Goal: Task Accomplishment & Management: Complete application form

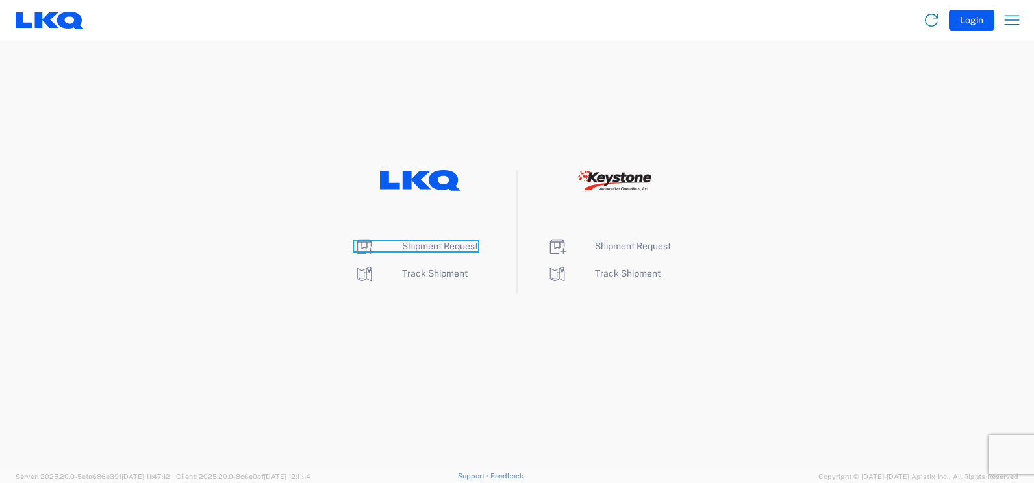
click at [429, 249] on span "Shipment Request" at bounding box center [440, 246] width 76 height 10
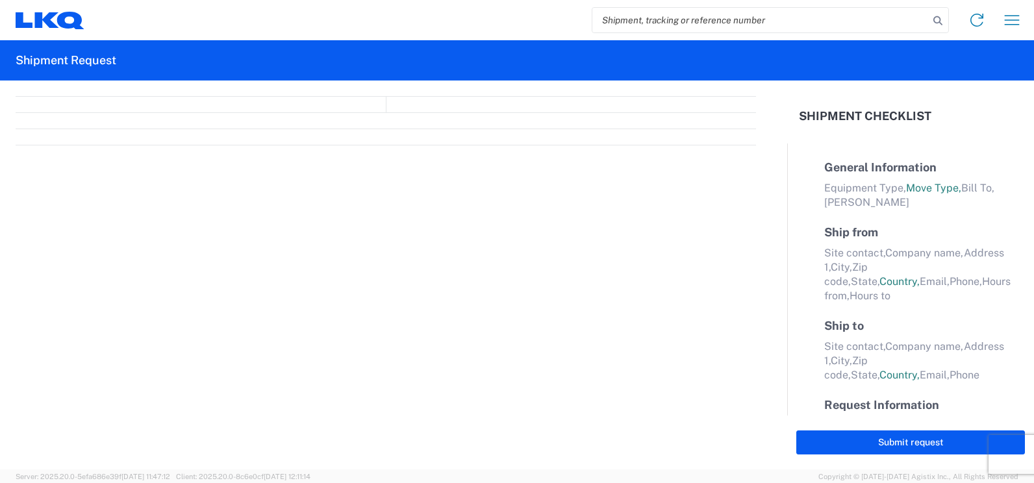
select select "FULL"
select select "LBS"
select select "IN"
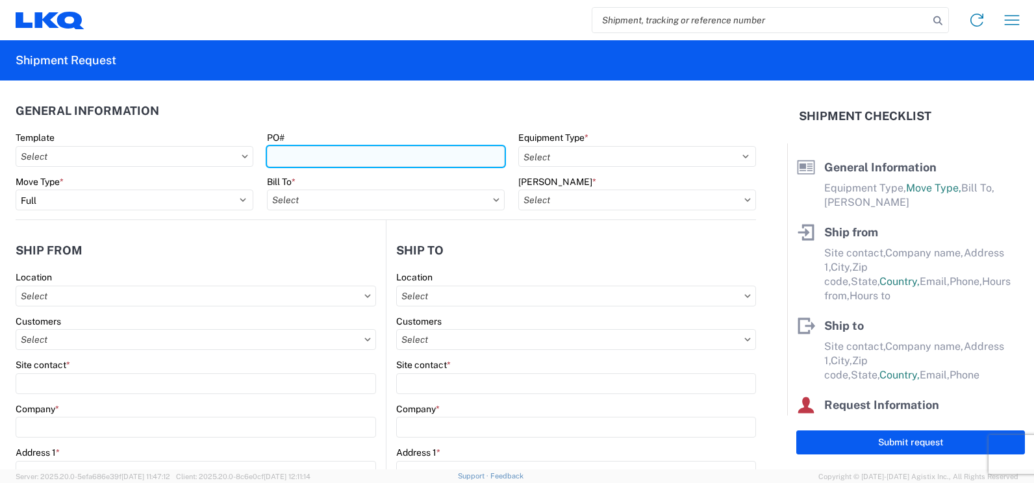
click at [276, 160] on input "PO#" at bounding box center [386, 156] width 238 height 21
type input "P151-343"
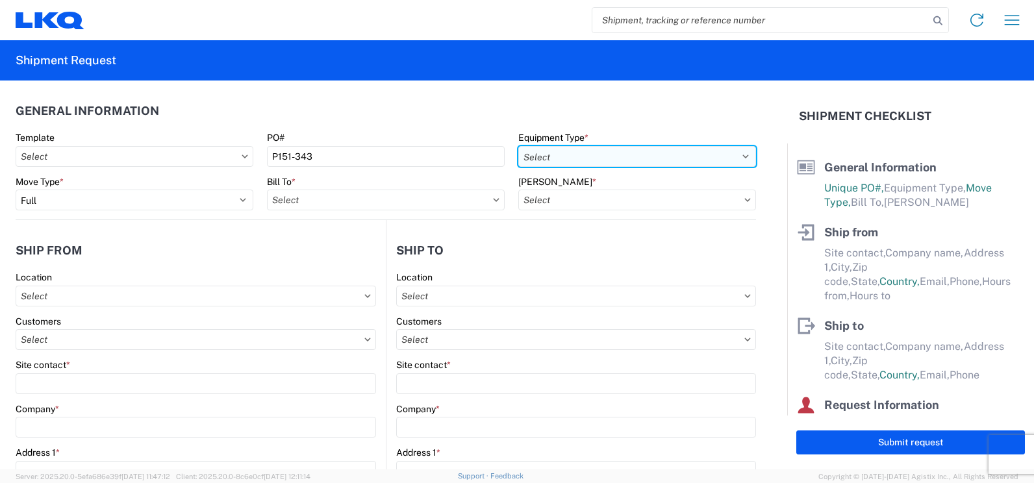
click at [736, 157] on select "Select 53’ Dry Van Flatbed Dropdeck (van) Lowboy (flatbed) Rail" at bounding box center [637, 156] width 238 height 21
select select "STDV"
click at [518, 146] on select "Select 53’ Dry Van Flatbed Dropdeck (van) Lowboy (flatbed) Rail" at bounding box center [637, 156] width 238 height 21
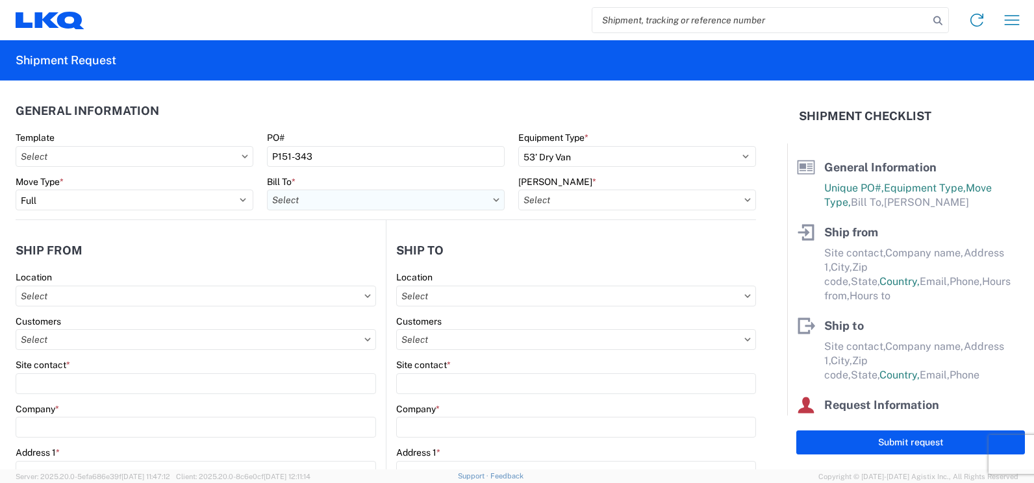
click at [392, 199] on input "text" at bounding box center [386, 200] width 238 height 21
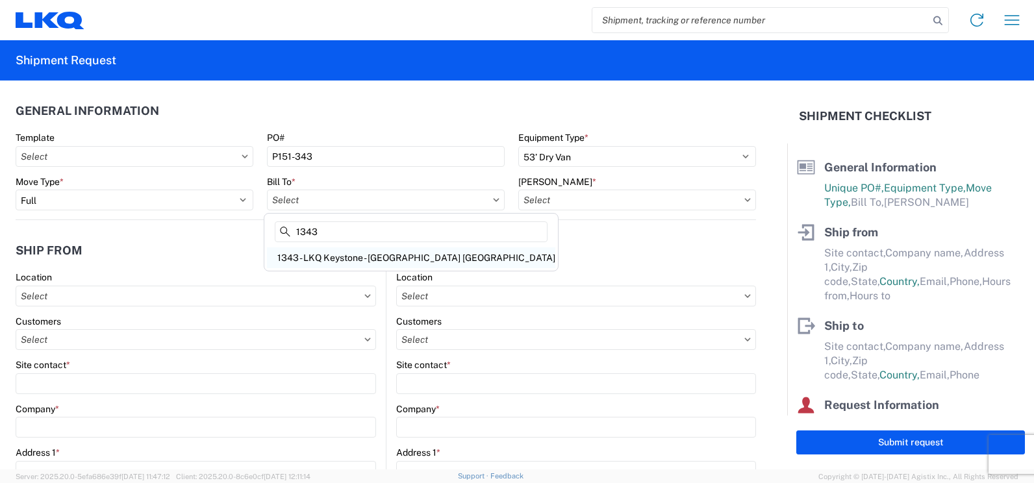
type input "1343"
click at [337, 261] on div "1343 - LKQ Keystone - [GEOGRAPHIC_DATA] [GEOGRAPHIC_DATA]" at bounding box center [411, 257] width 288 height 21
type input "1343 - LKQ Keystone - [GEOGRAPHIC_DATA] [GEOGRAPHIC_DATA]"
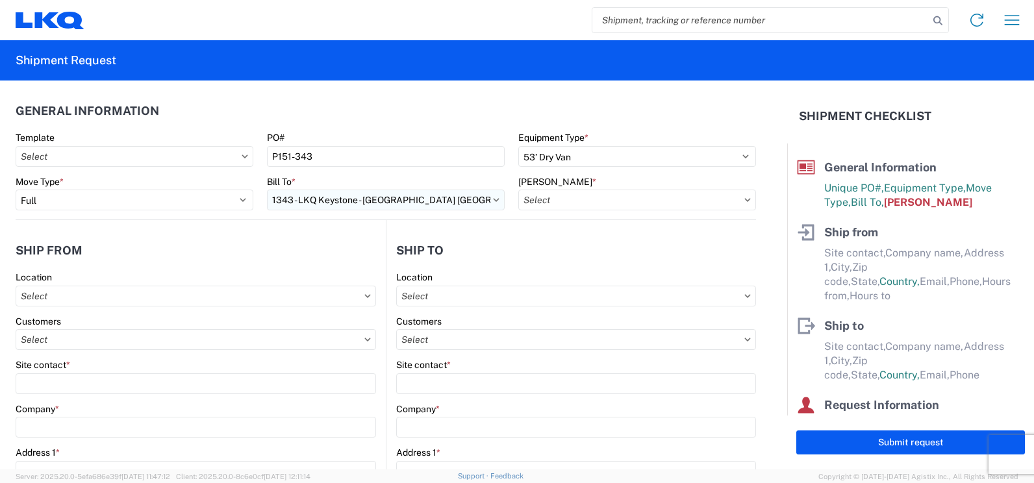
click at [361, 204] on input "1343 - LKQ Keystone - [GEOGRAPHIC_DATA] [GEOGRAPHIC_DATA]" at bounding box center [386, 200] width 238 height 21
drag, startPoint x: 386, startPoint y: 201, endPoint x: 276, endPoint y: 207, distance: 109.9
click at [276, 207] on input "1343 - LKQ Keystone - [GEOGRAPHIC_DATA] [GEOGRAPHIC_DATA]" at bounding box center [386, 200] width 238 height 21
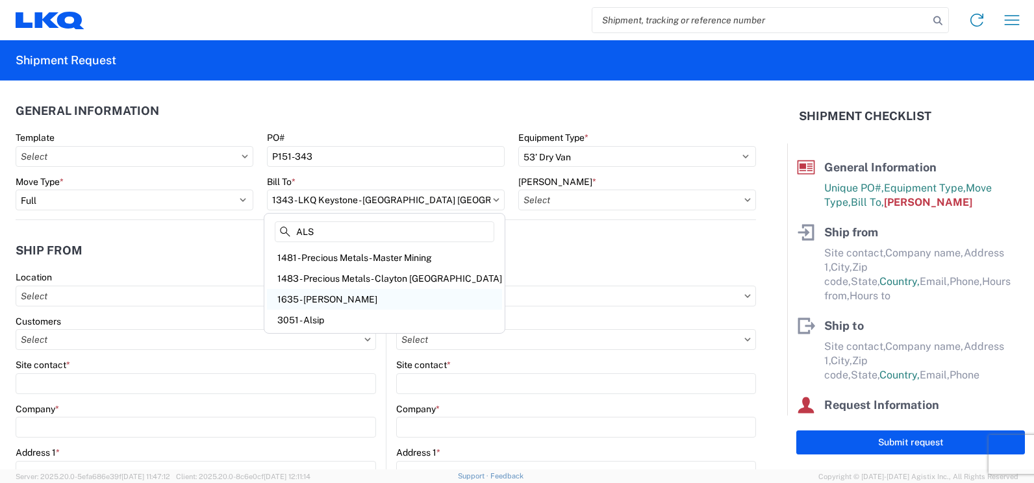
type input "ALS"
click at [325, 298] on div "1635 - [PERSON_NAME]" at bounding box center [384, 299] width 235 height 21
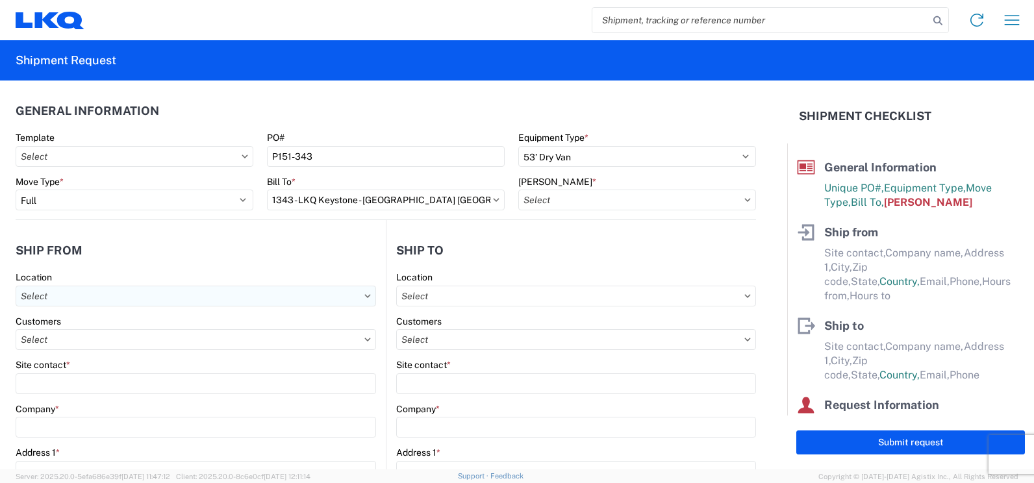
type input "1635 - [PERSON_NAME]"
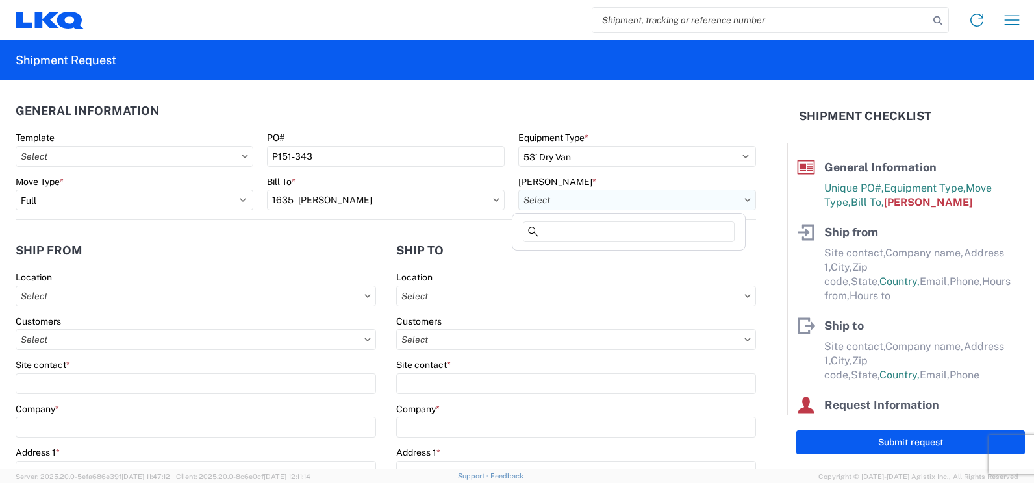
click at [725, 197] on input "text" at bounding box center [637, 200] width 238 height 21
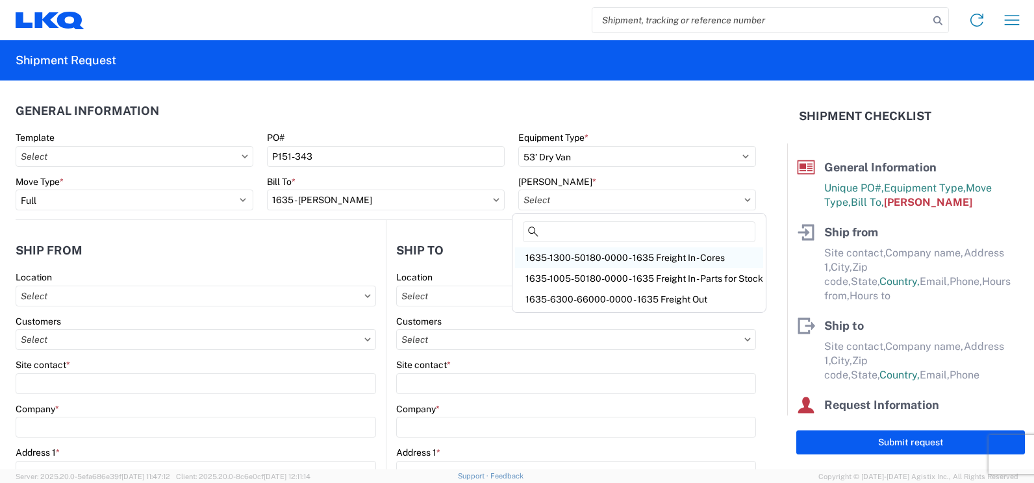
click at [669, 257] on div "1635-1300-50180-0000 - 1635 Freight In - Cores" at bounding box center [639, 257] width 248 height 21
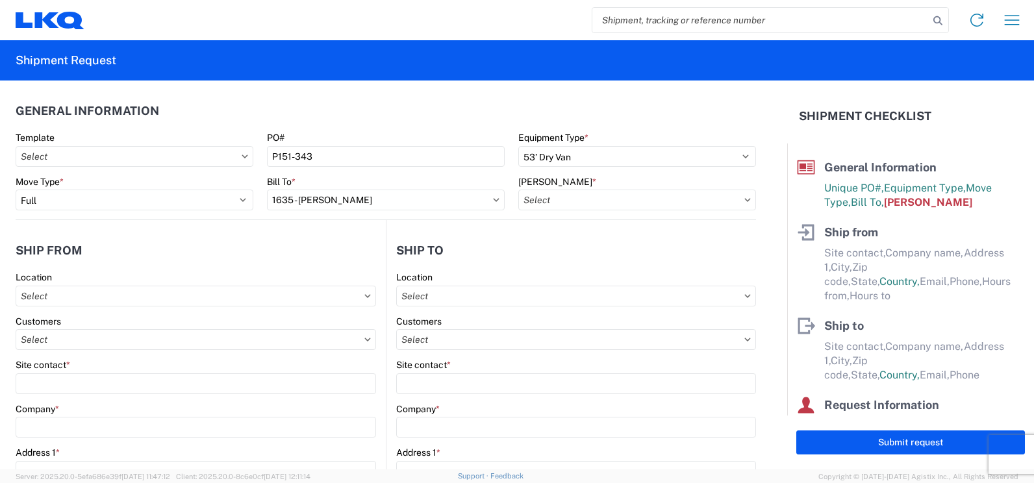
type input "1635-1300-50180-0000 - 1635 Freight In - Cores"
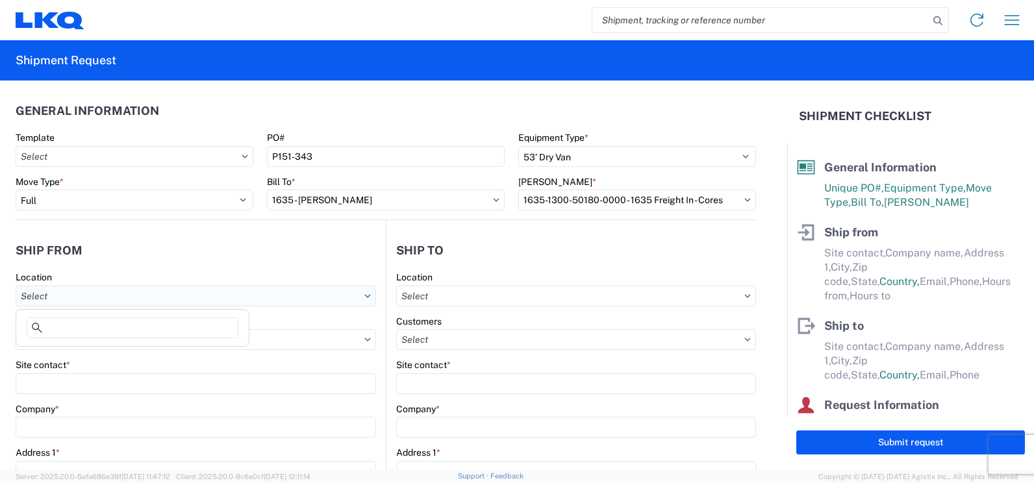
click at [77, 296] on input "text" at bounding box center [196, 296] width 360 height 21
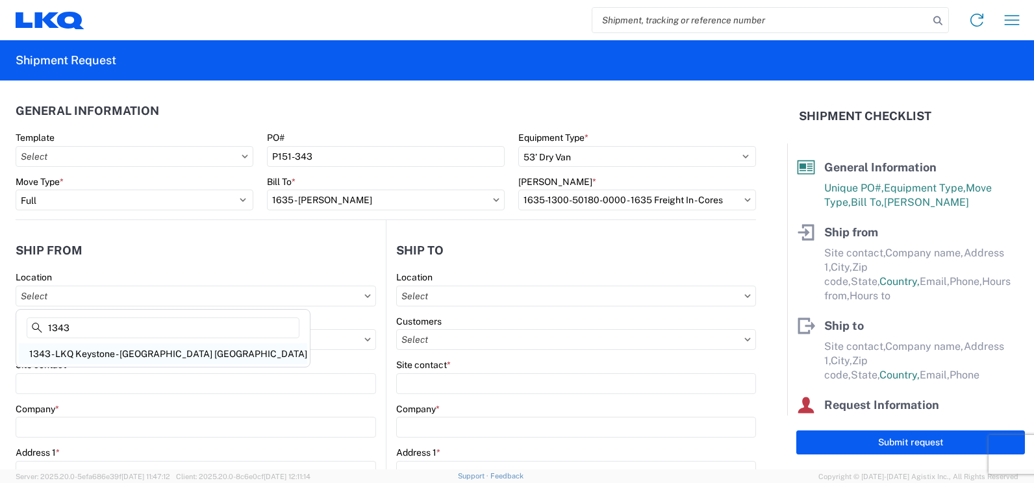
type input "1343"
click at [81, 355] on div "1343 - LKQ Keystone - [GEOGRAPHIC_DATA] [GEOGRAPHIC_DATA]" at bounding box center [163, 354] width 288 height 21
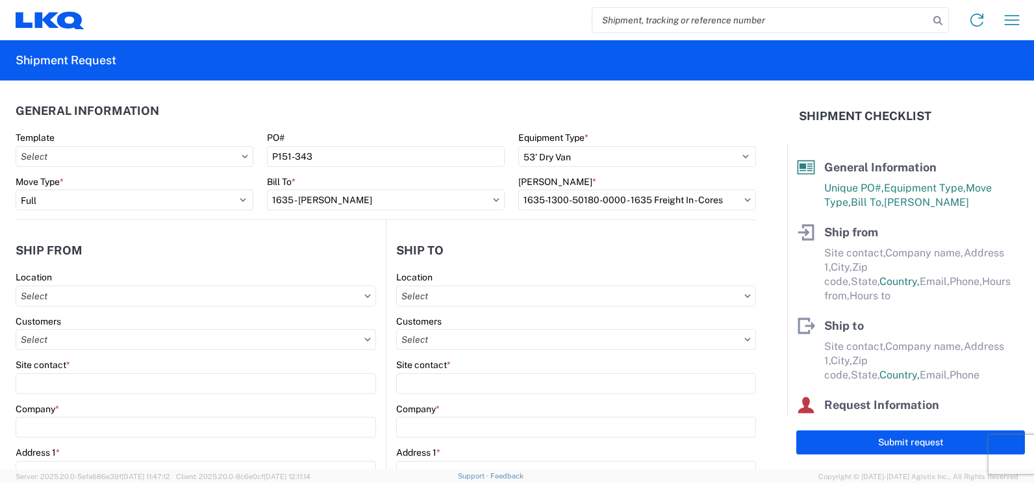
type input "1343 - LKQ Keystone - [GEOGRAPHIC_DATA] [GEOGRAPHIC_DATA]"
type input "LKQ Corporation"
type input "[STREET_ADDRESS]"
type input "[GEOGRAPHIC_DATA]"
type input "47172"
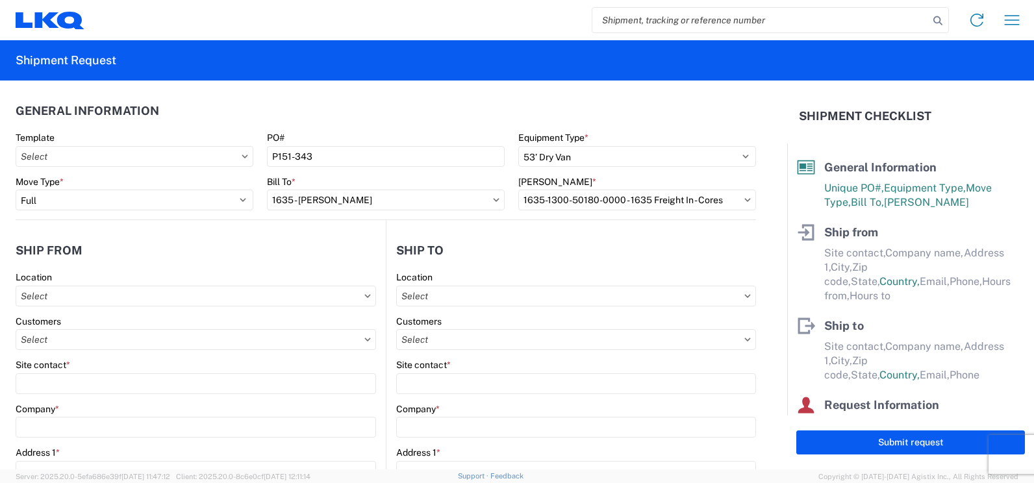
select select "IN"
select select "US"
type input "07:00"
type input "17:00"
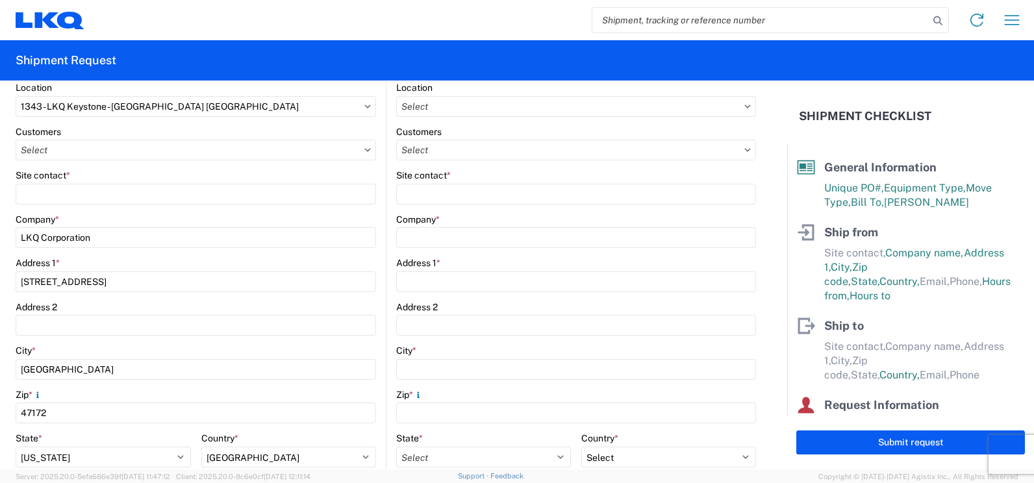
scroll to position [195, 0]
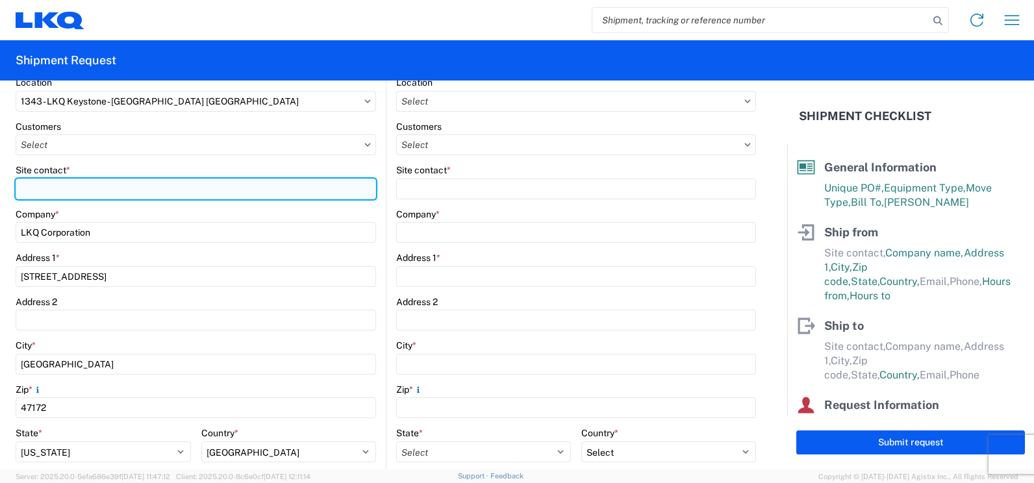
click at [54, 190] on input "Site contact *" at bounding box center [196, 189] width 360 height 21
type input "[PERSON_NAME]"
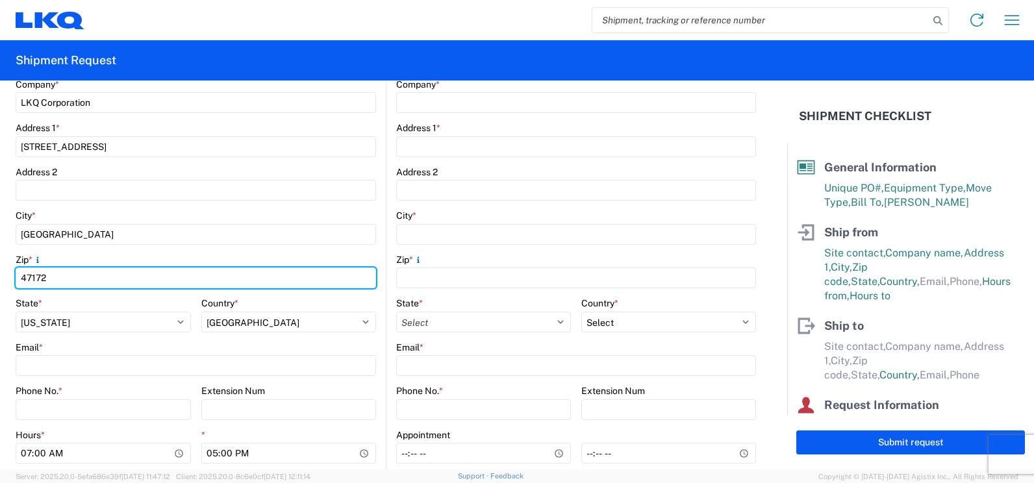
scroll to position [455, 0]
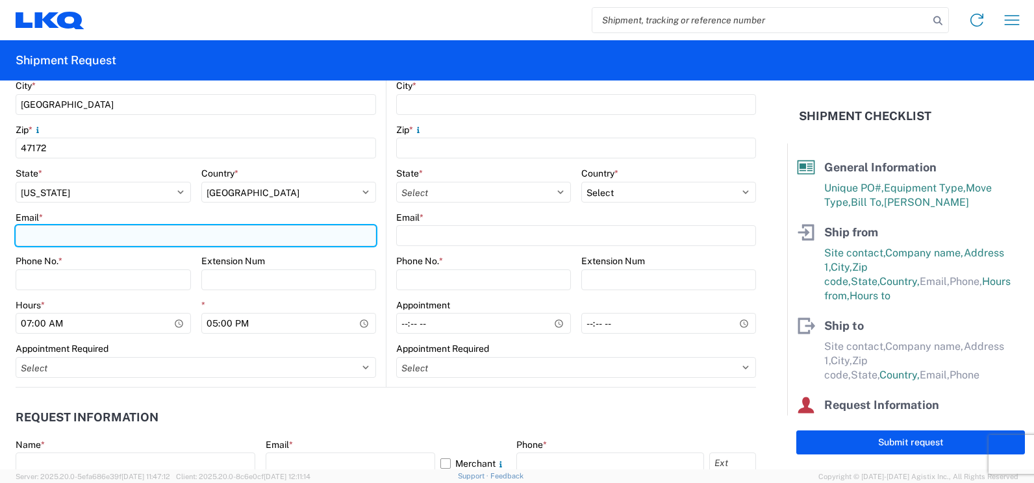
click at [59, 236] on input "Email *" at bounding box center [196, 235] width 360 height 21
type input "L"
type input "[EMAIL_ADDRESS][DOMAIN_NAME]"
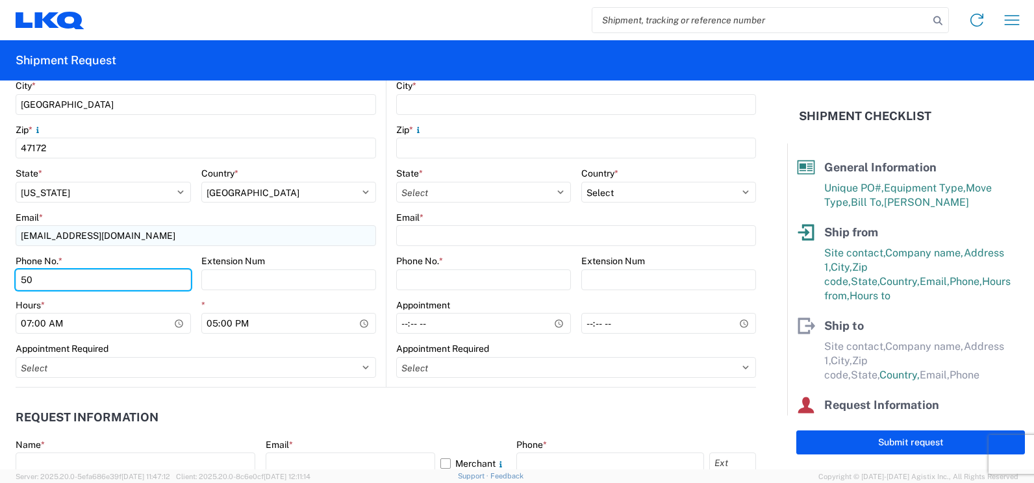
type input "5"
type input "8126702426"
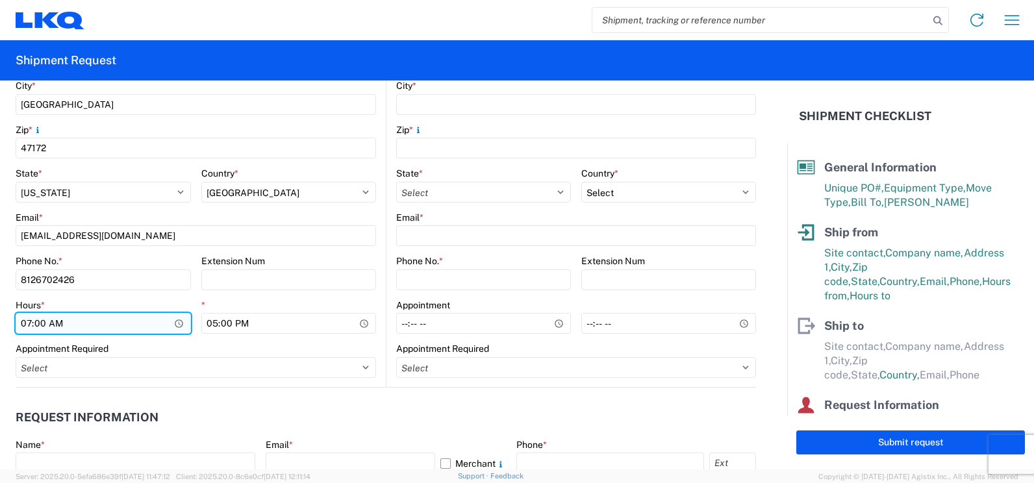
click at [32, 322] on input "07:00" at bounding box center [103, 323] width 175 height 21
type input "08:00"
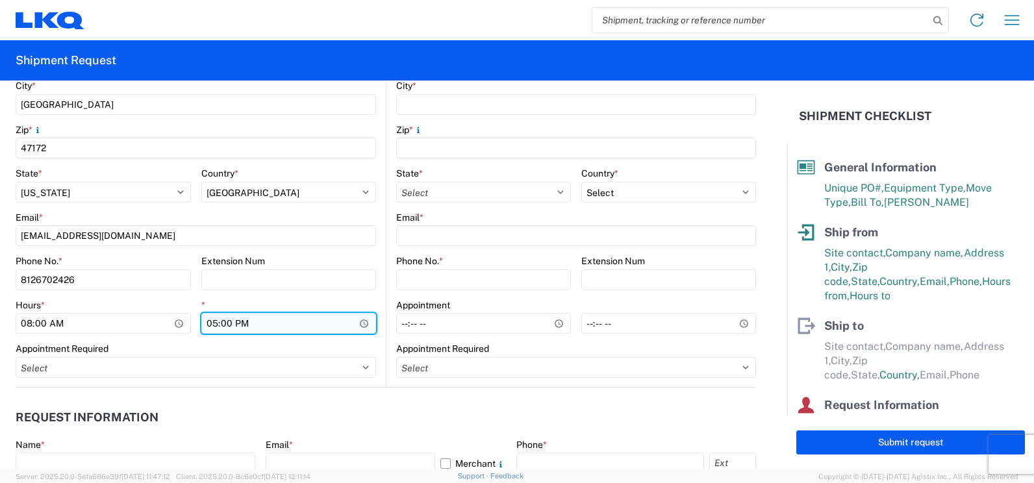
click at [213, 320] on input "17:00" at bounding box center [288, 323] width 175 height 21
type input "14:30"
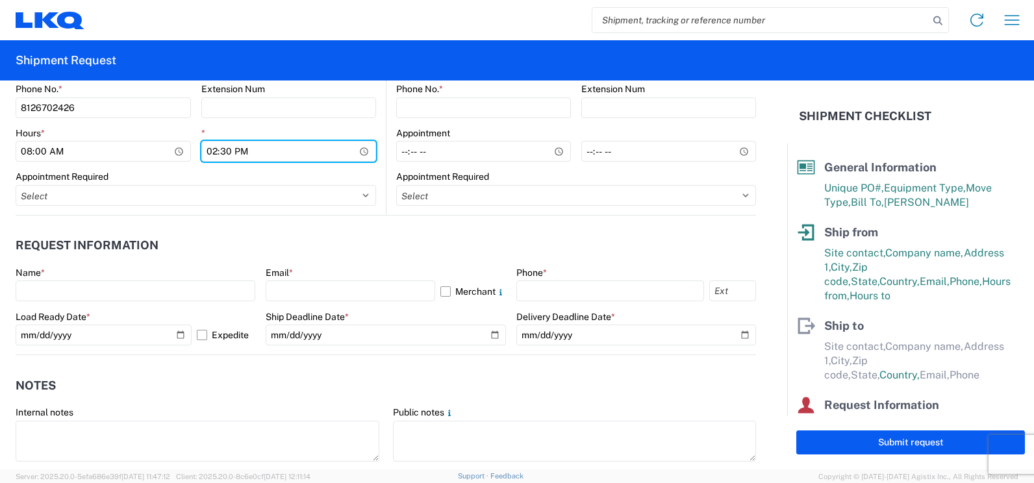
scroll to position [649, 0]
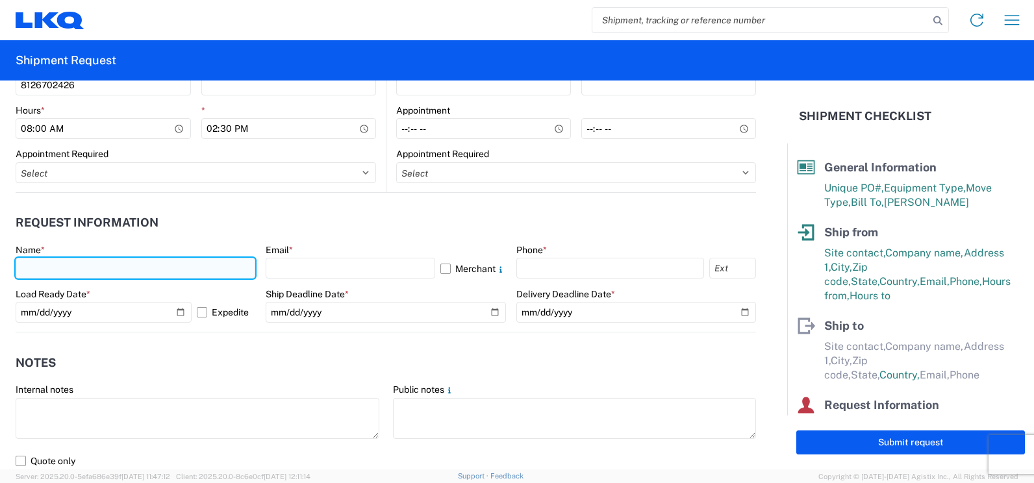
click at [62, 266] on input "text" at bounding box center [136, 268] width 240 height 21
type input "[PERSON_NAME]"
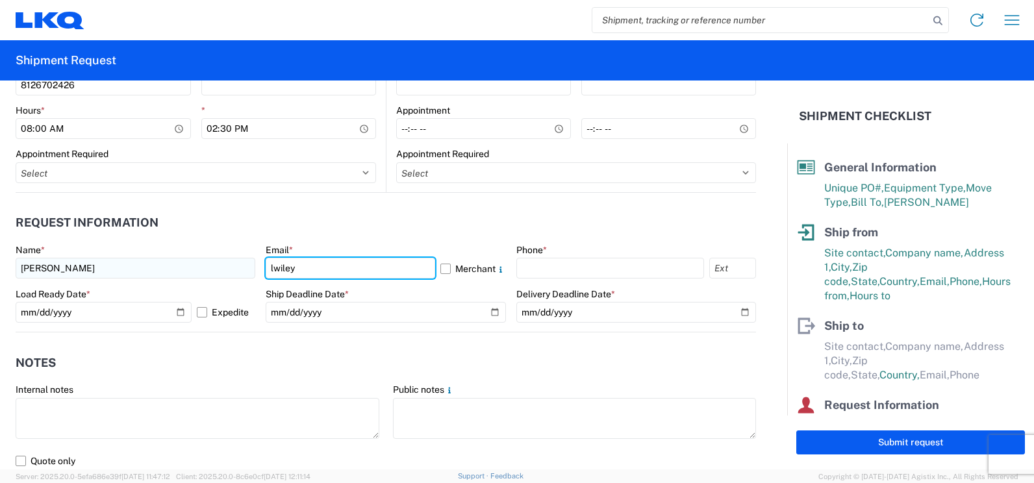
type input "[EMAIL_ADDRESS][DOMAIN_NAME]"
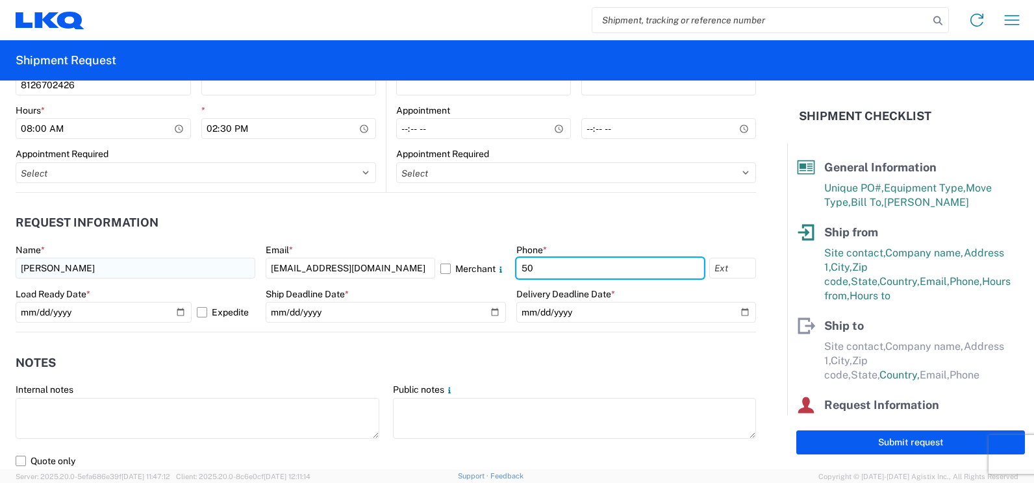
type input "5"
type input "8126702426"
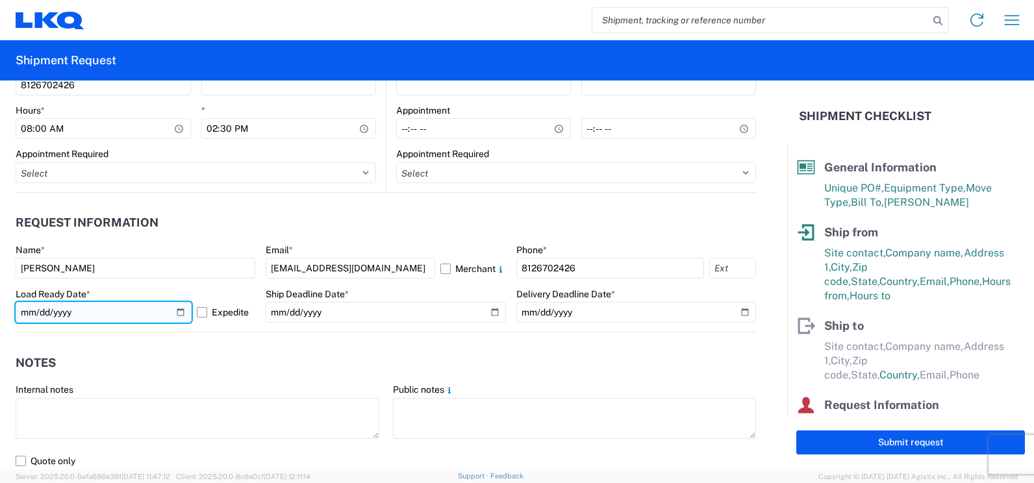
click at [178, 312] on input "[DATE]" at bounding box center [104, 312] width 176 height 21
type input "[DATE]"
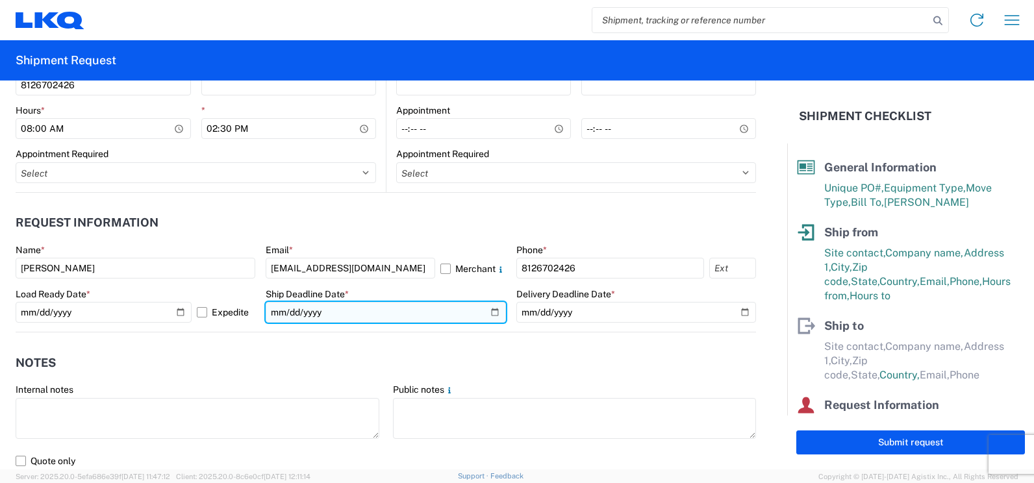
click at [486, 313] on input "date" at bounding box center [386, 312] width 240 height 21
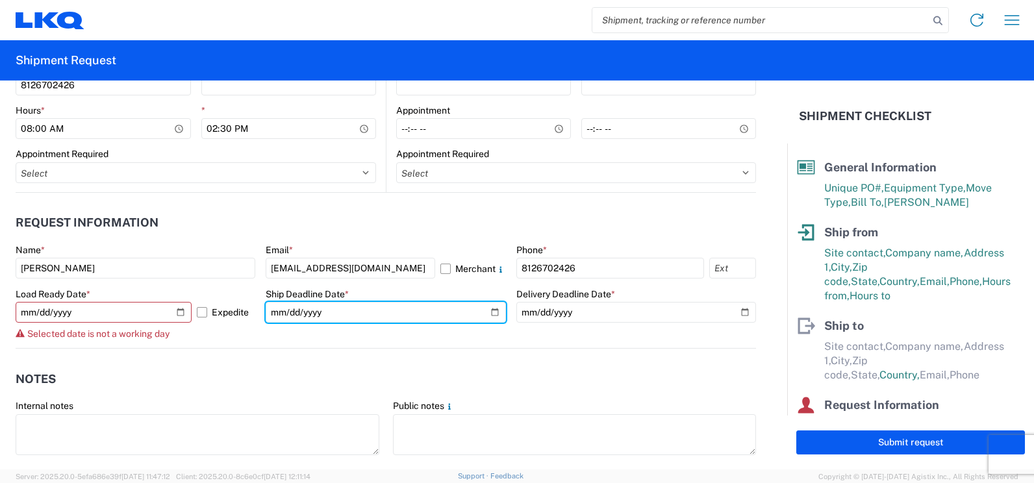
type input "[DATE]"
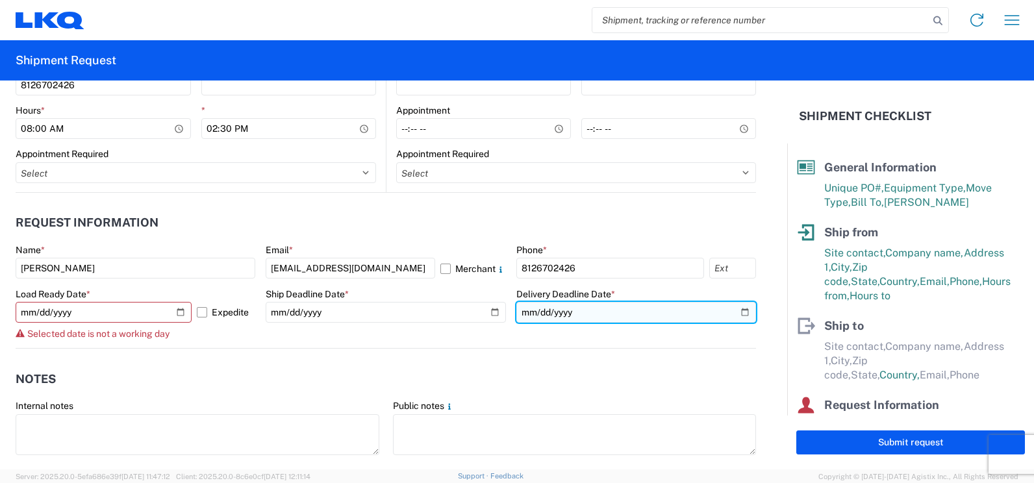
click at [738, 315] on input "date" at bounding box center [636, 312] width 240 height 21
type input "[DATE]"
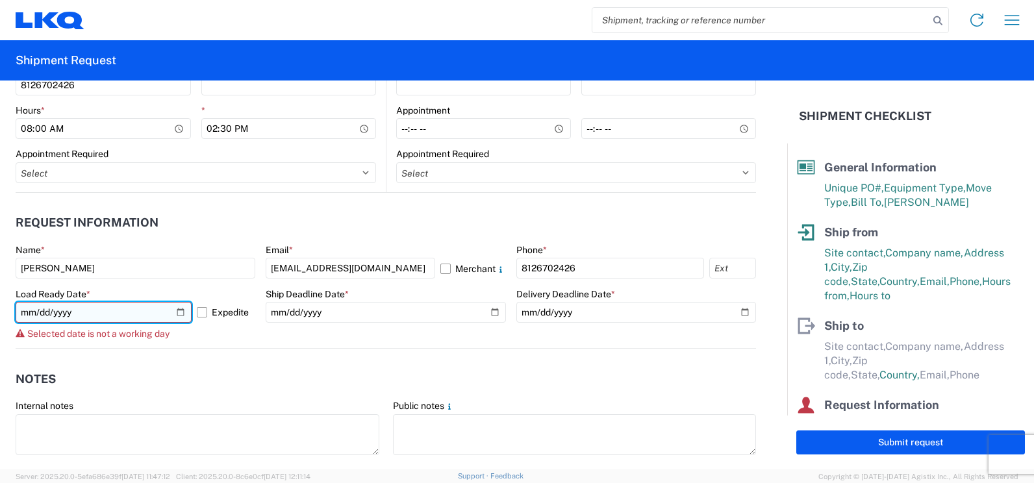
click at [85, 312] on input "[DATE]" at bounding box center [104, 312] width 176 height 21
click at [177, 316] on input "[DATE]" at bounding box center [104, 312] width 176 height 21
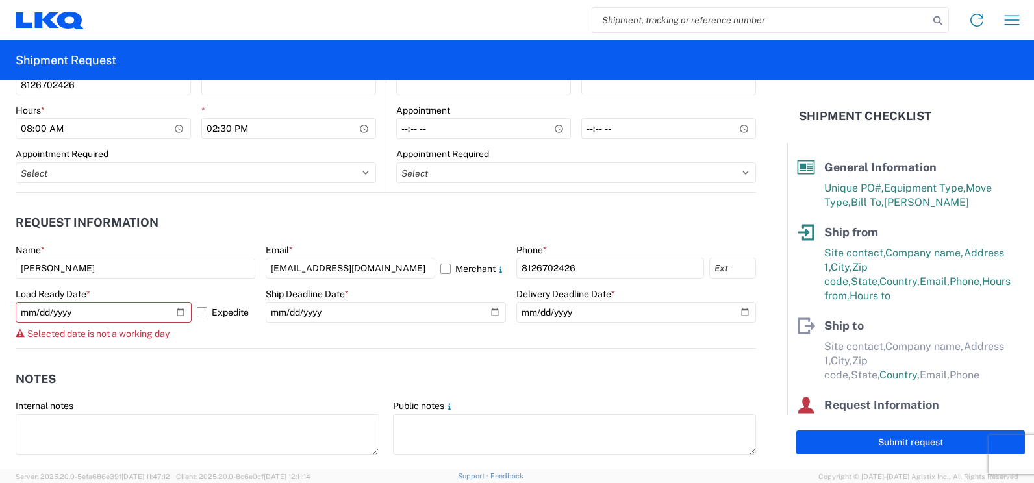
click at [278, 357] on agx-notes "Notes Internal notes Public notes Quote only" at bounding box center [386, 419] width 740 height 140
click at [360, 329] on agx-form-control-wrapper-v2 "Ship Deadline Date * [DATE]" at bounding box center [386, 318] width 240 height 60
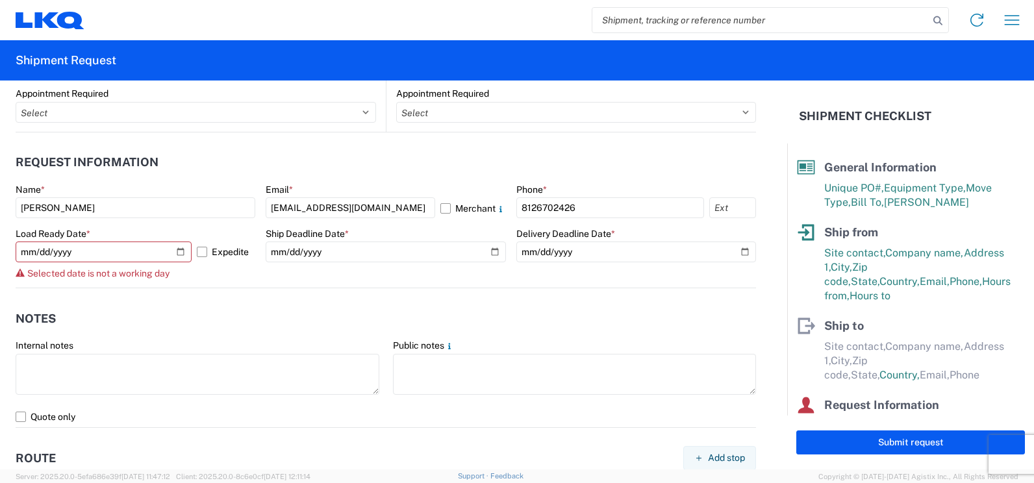
scroll to position [779, 0]
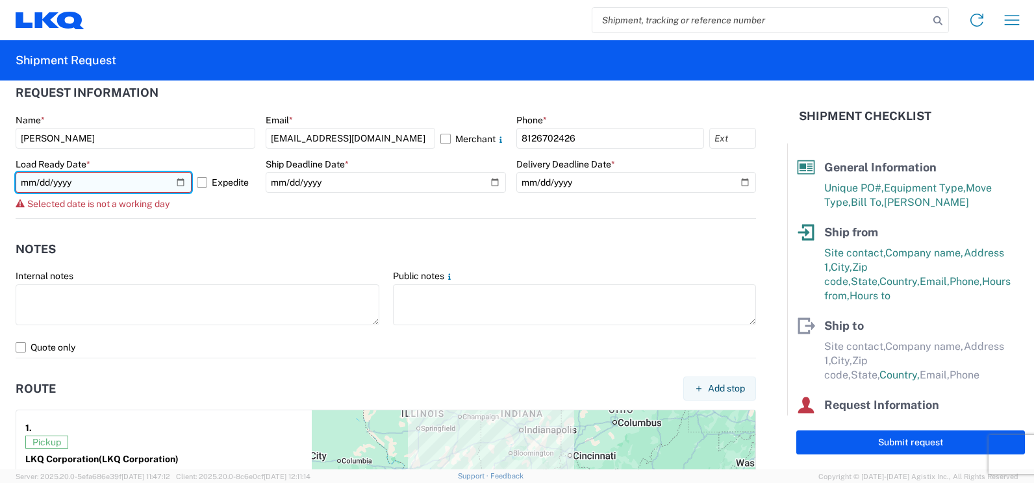
click at [177, 182] on input "[DATE]" at bounding box center [104, 182] width 176 height 21
click at [177, 181] on input "[DATE]" at bounding box center [104, 182] width 176 height 21
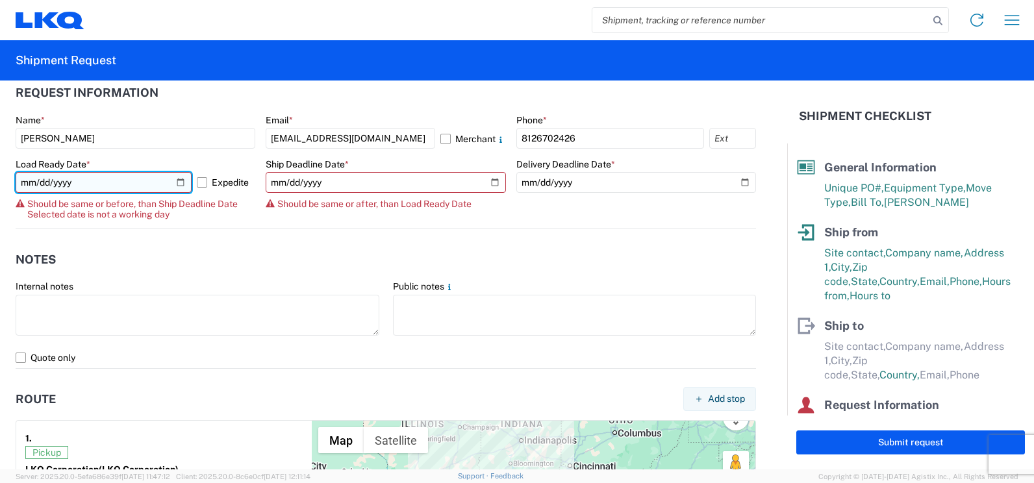
click at [177, 183] on input "[DATE]" at bounding box center [104, 182] width 176 height 21
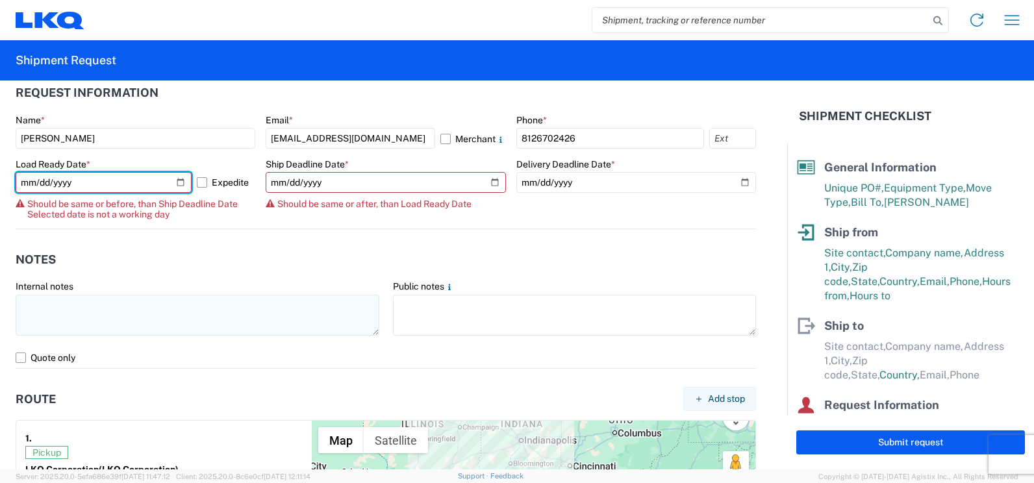
type input "[DATE]"
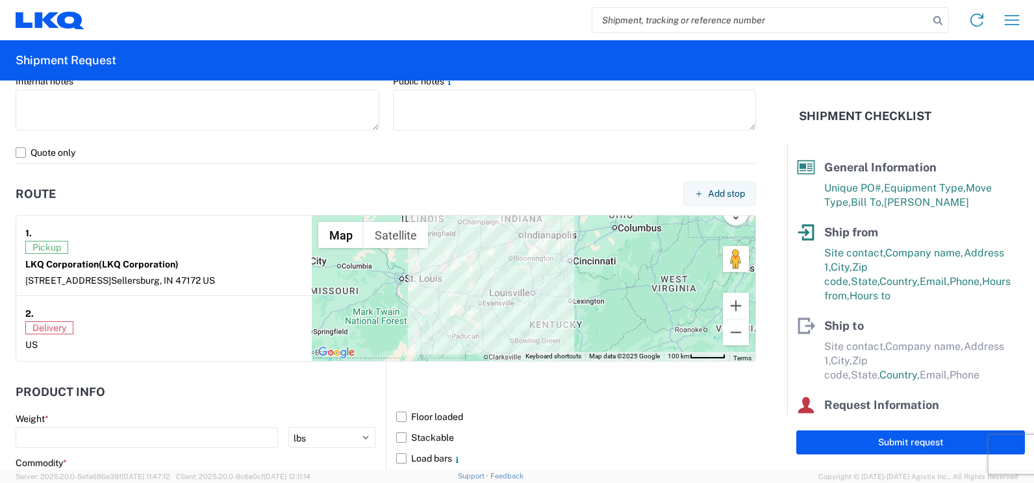
scroll to position [1104, 0]
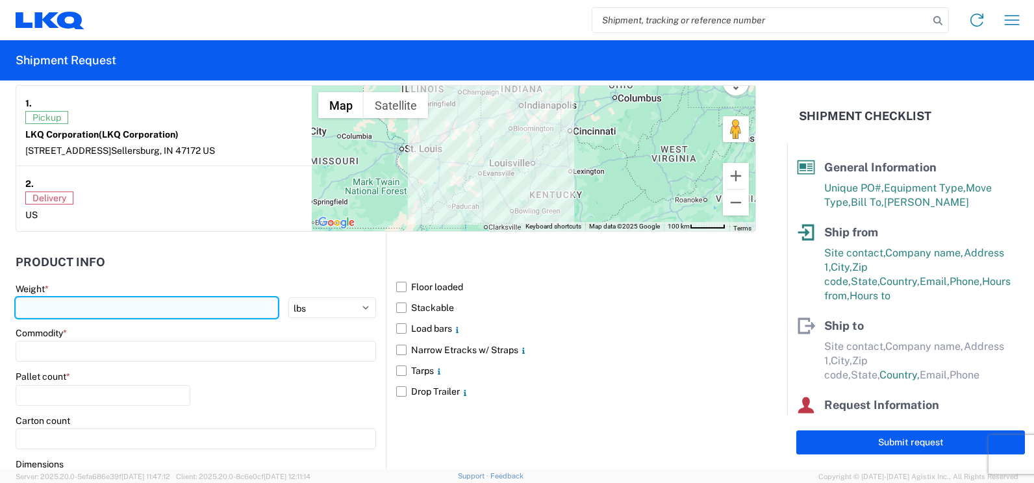
click at [64, 312] on input "number" at bounding box center [147, 307] width 262 height 21
type input "27346"
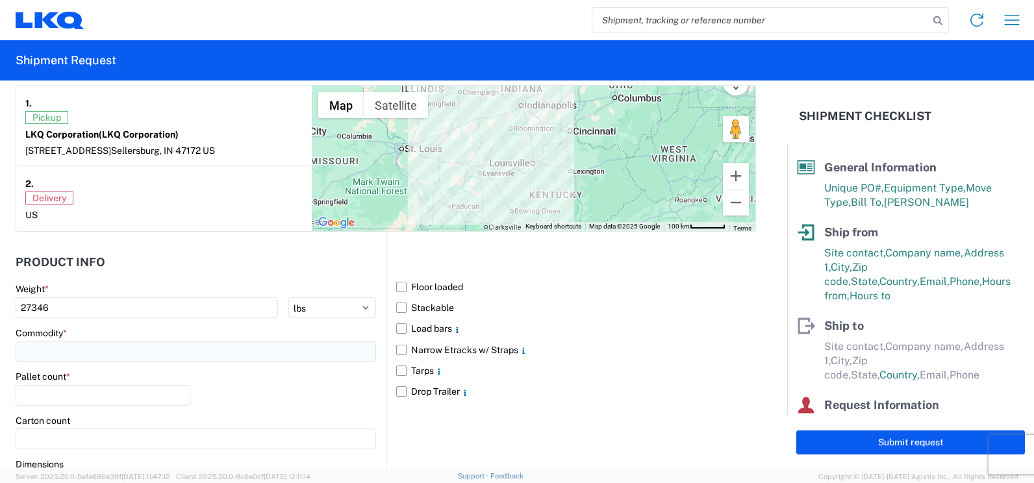
click at [49, 358] on input at bounding box center [196, 351] width 360 height 21
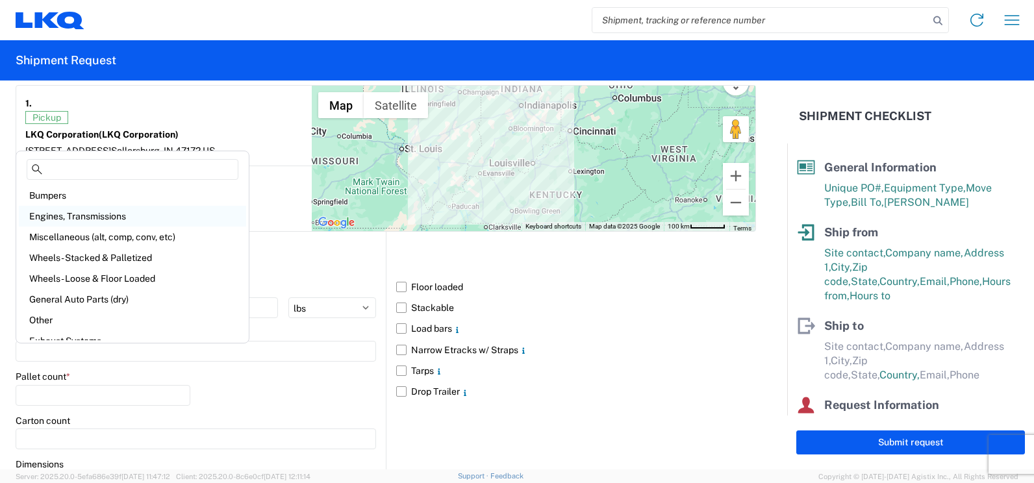
click at [88, 212] on div "Engines, Transmissions" at bounding box center [132, 216] width 227 height 21
type input "Engines, Transmissions"
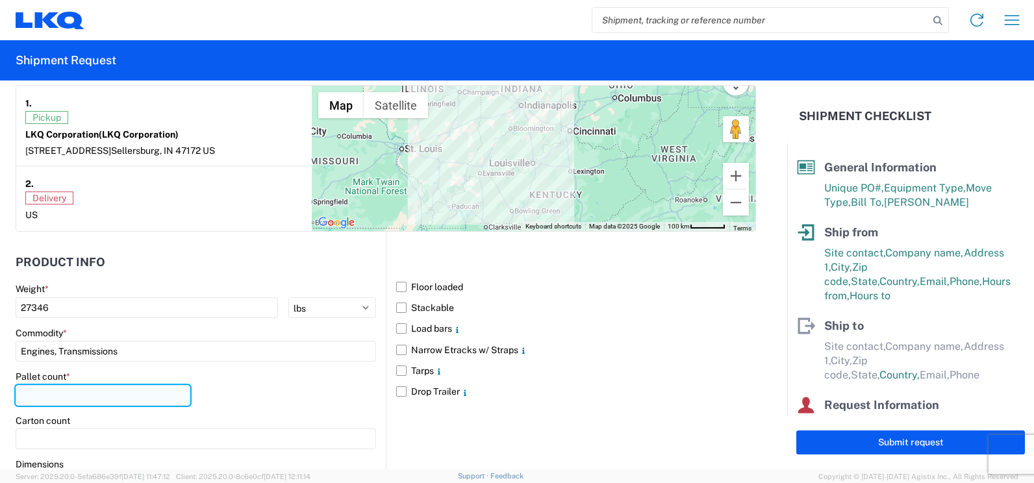
click at [99, 400] on input "number" at bounding box center [103, 395] width 175 height 21
type input "29"
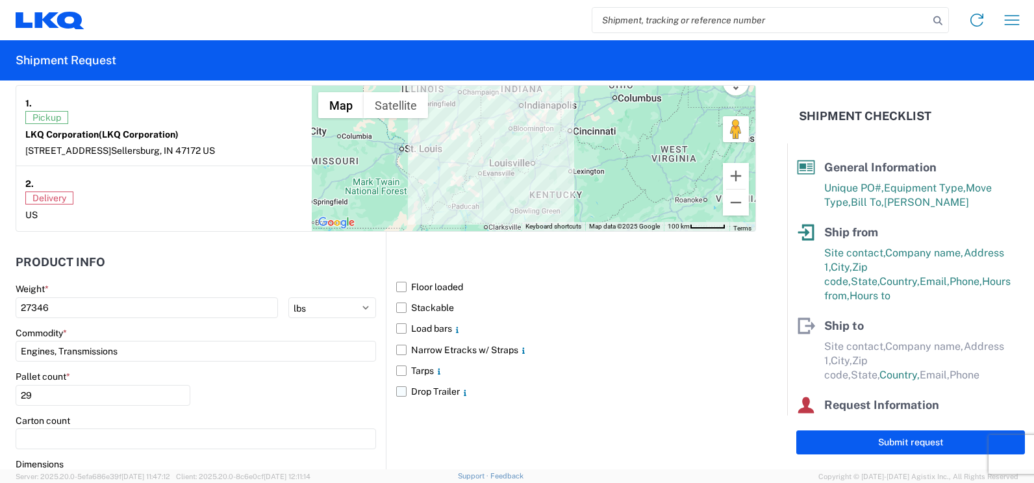
click at [610, 394] on label "Drop Trailer" at bounding box center [576, 391] width 360 height 21
click at [0, 0] on input "Drop Trailer" at bounding box center [0, 0] width 0 height 0
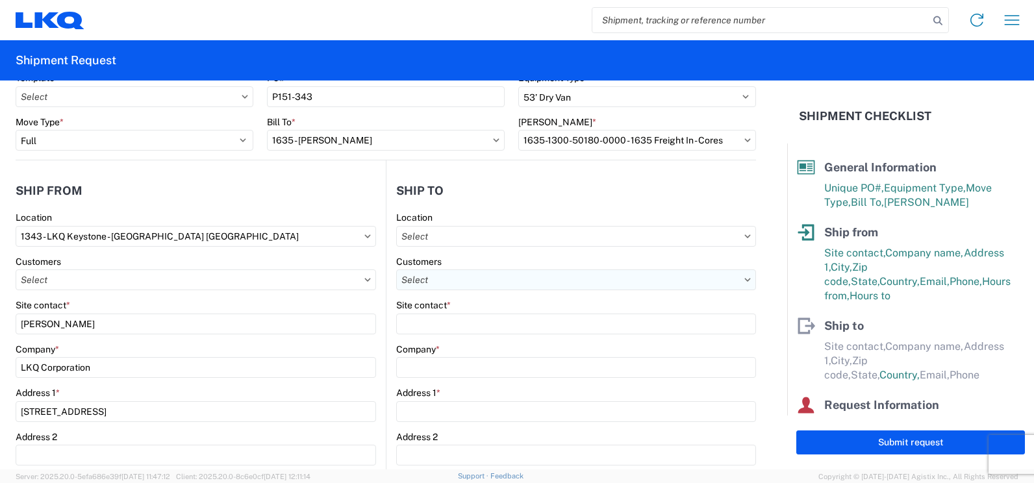
scroll to position [0, 0]
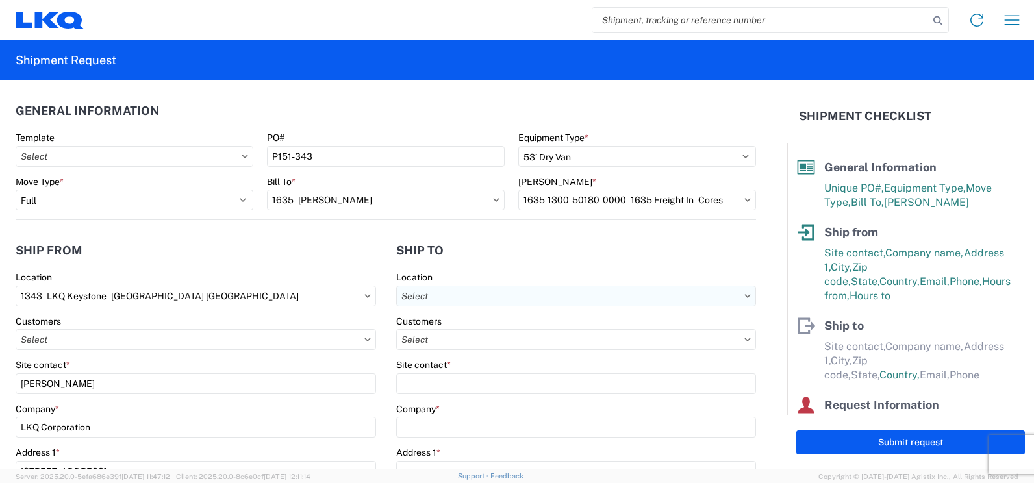
click at [492, 296] on input "text" at bounding box center [576, 296] width 360 height 21
type input "1635"
click at [455, 357] on div "1635 - [PERSON_NAME]" at bounding box center [508, 354] width 227 height 21
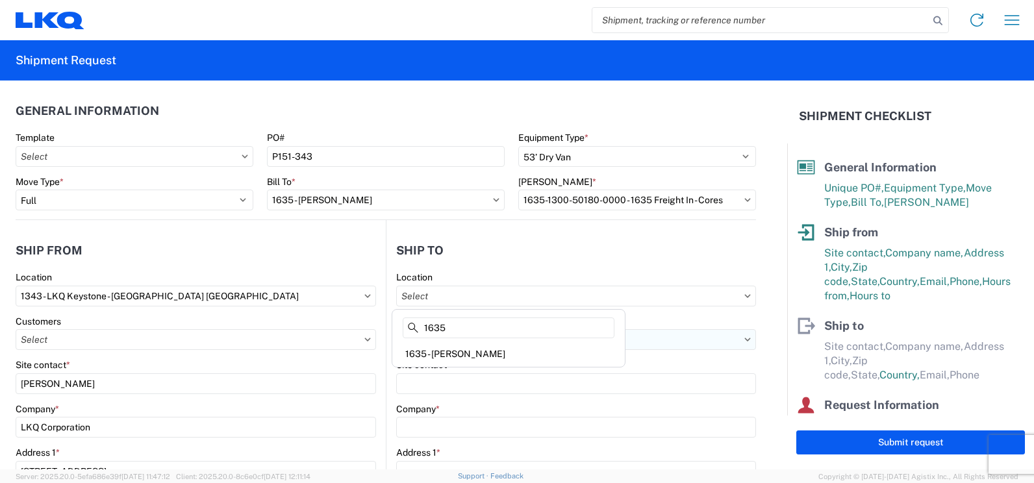
type input "1635 - [PERSON_NAME]"
type input "[PERSON_NAME]"
type input "LKQ Corporation"
type input "[STREET_ADDRESS][PERSON_NAME]"
type input "Suite C"
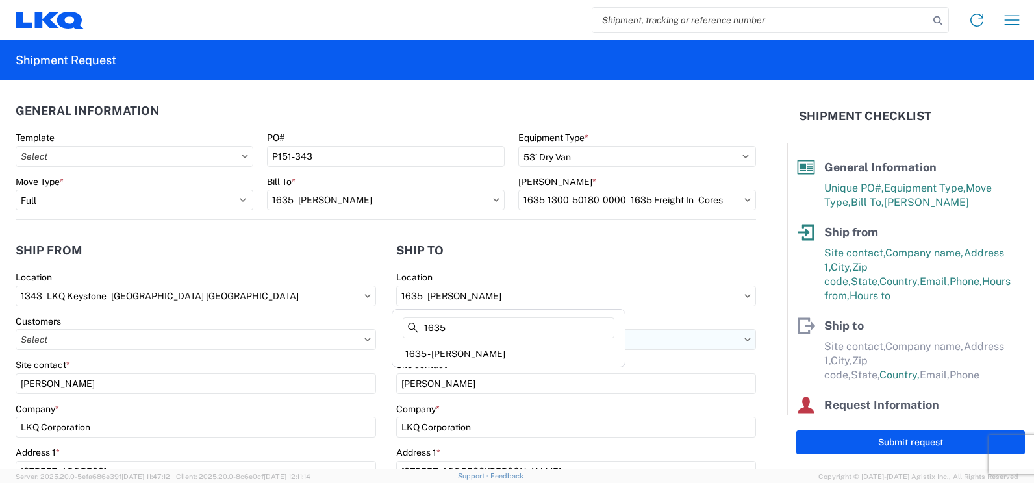
type input "Alsip"
type input "60803"
select select "US"
type input "[EMAIL_ADDRESS][DOMAIN_NAME]"
type input "[PHONE_NUMBER]"
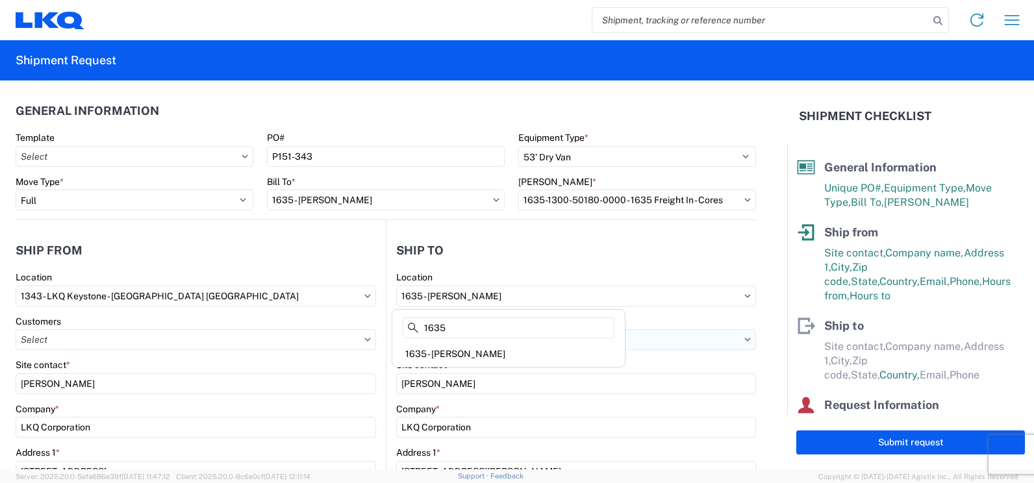
select select
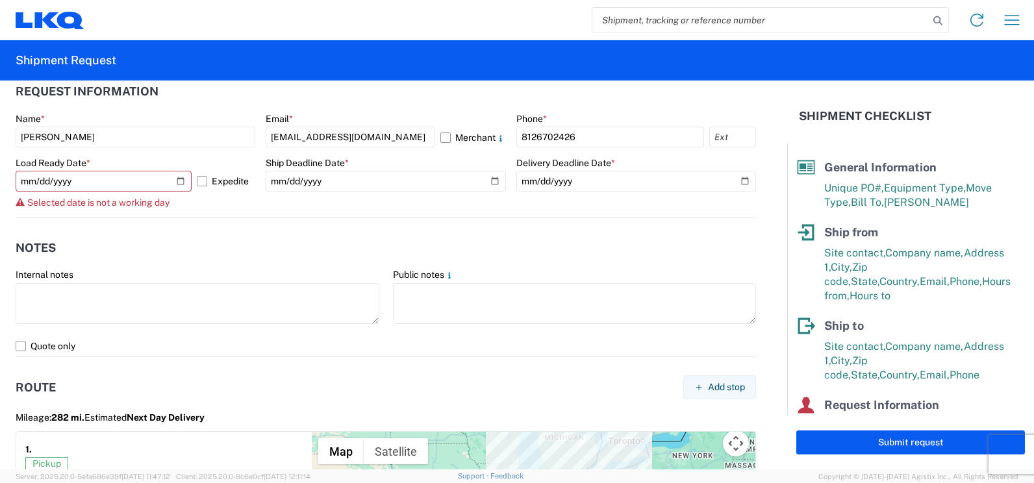
scroll to position [779, 0]
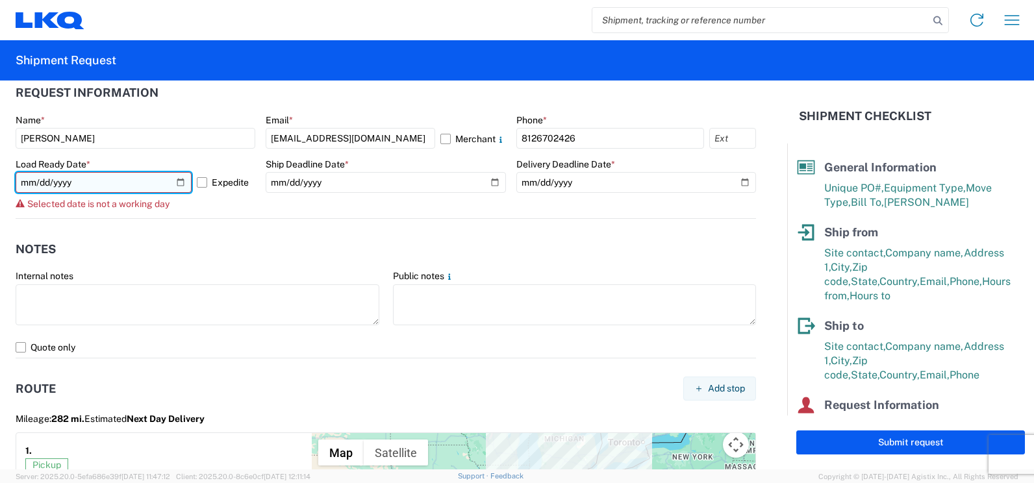
click at [181, 179] on input "[DATE]" at bounding box center [104, 182] width 176 height 21
type input "[DATE]"
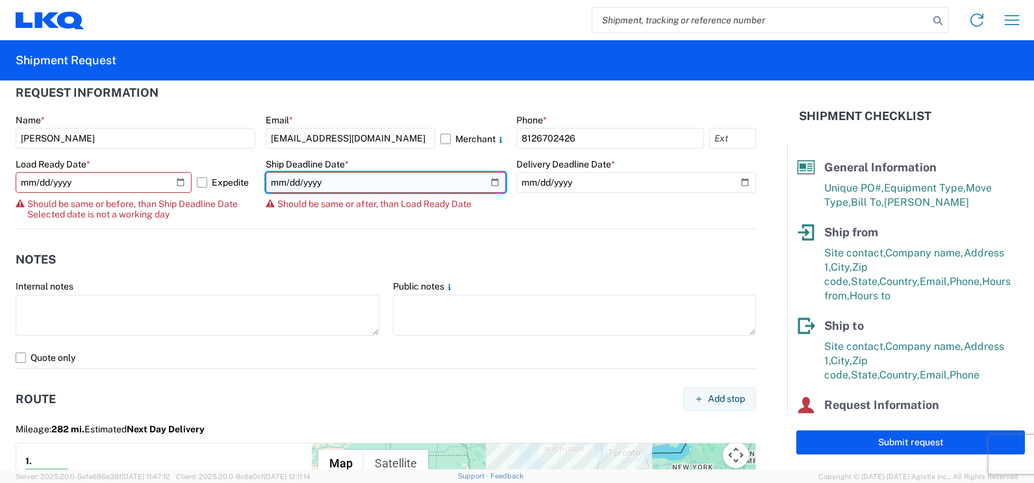
click at [486, 182] on input "[DATE]" at bounding box center [386, 182] width 240 height 21
type input "[DATE]"
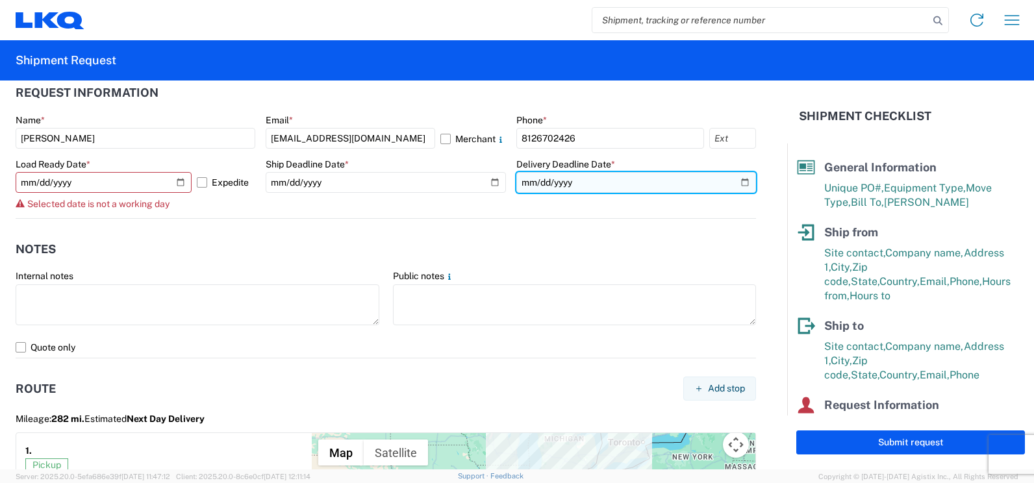
click at [737, 182] on input "[DATE]" at bounding box center [636, 182] width 240 height 21
type input "[DATE]"
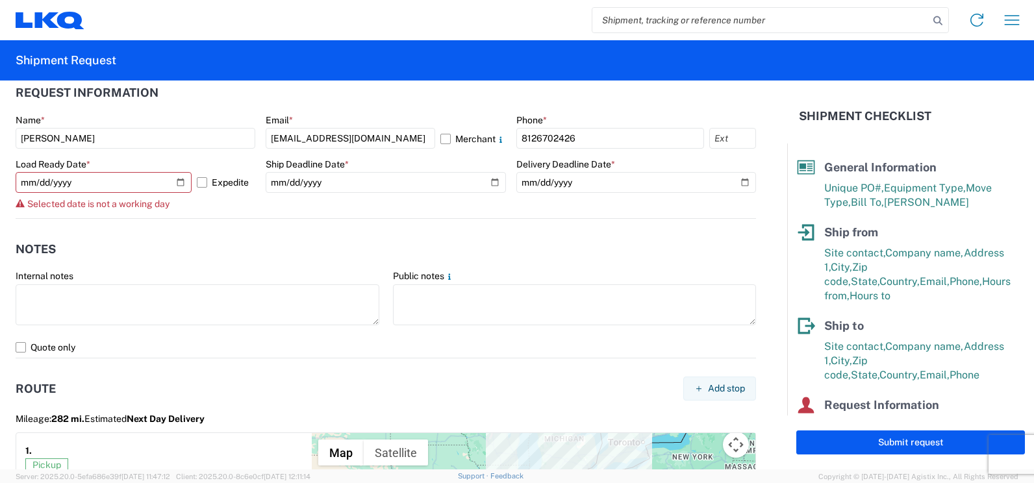
click at [241, 205] on div "Selected date is not a working day" at bounding box center [136, 204] width 240 height 10
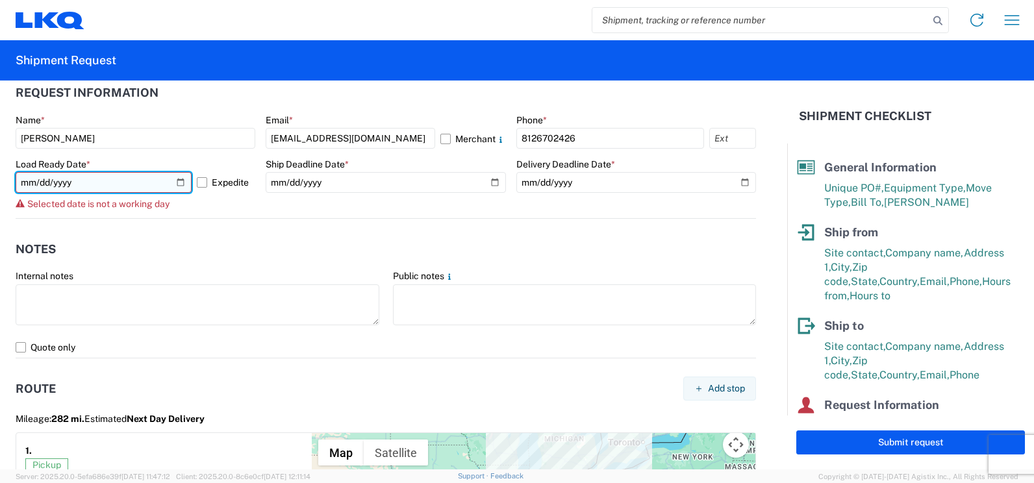
click at [179, 177] on input "[DATE]" at bounding box center [104, 182] width 176 height 21
type input "[DATE]"
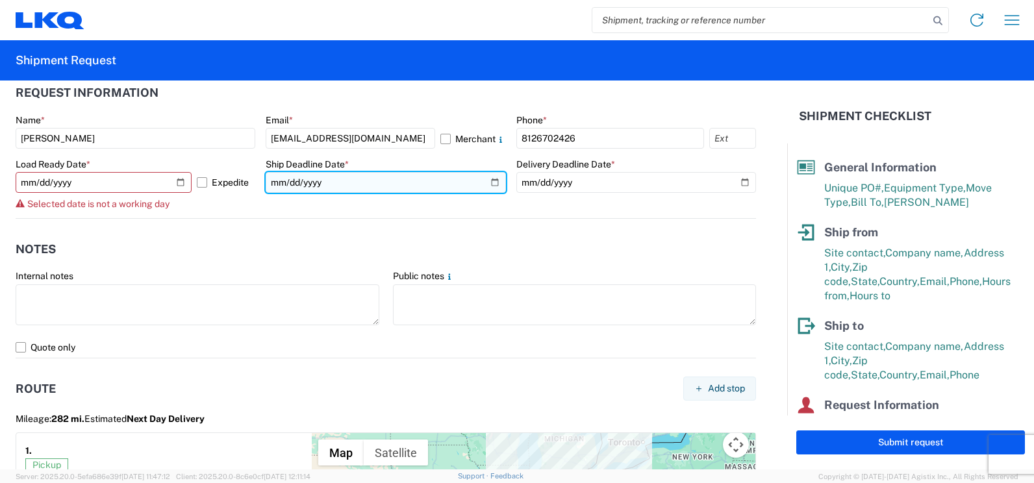
click at [487, 182] on input "[DATE]" at bounding box center [386, 182] width 240 height 21
type input "[DATE]"
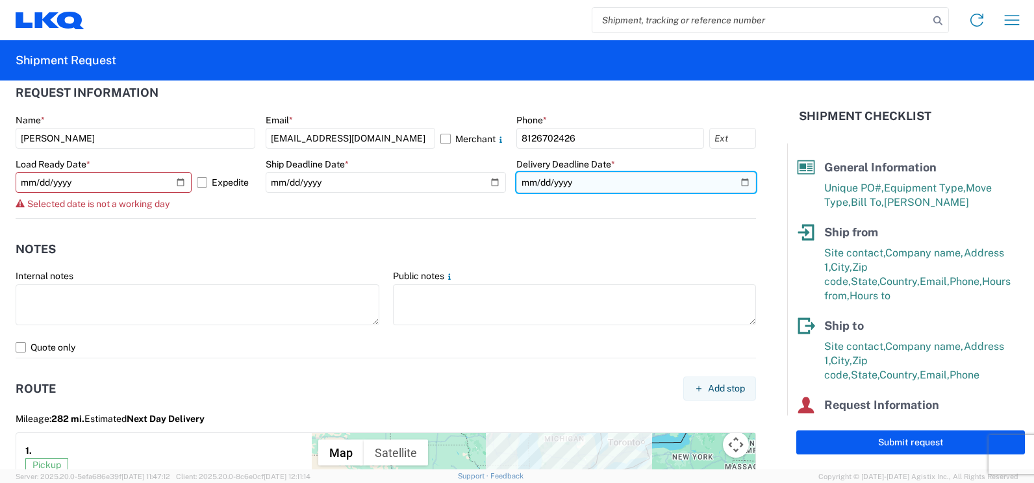
click at [734, 184] on input "[DATE]" at bounding box center [636, 182] width 240 height 21
type input "[DATE]"
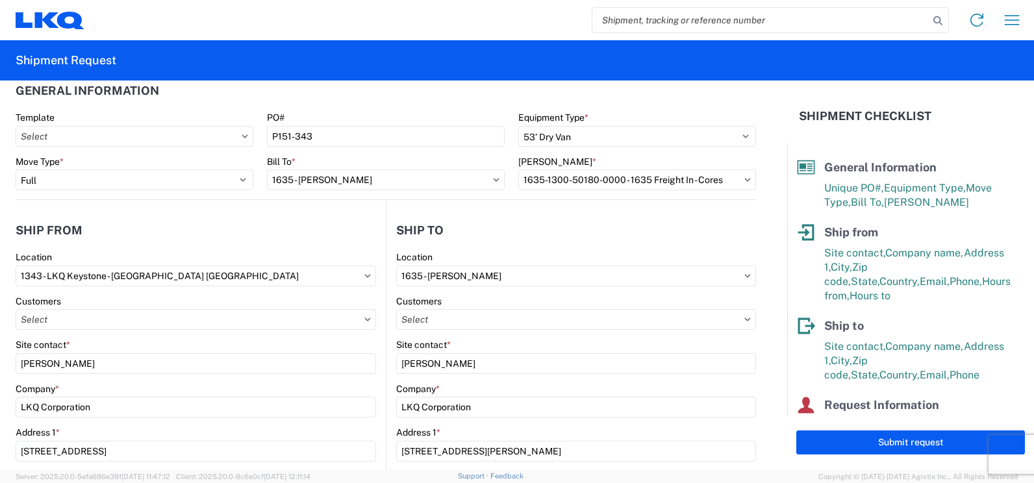
scroll to position [0, 0]
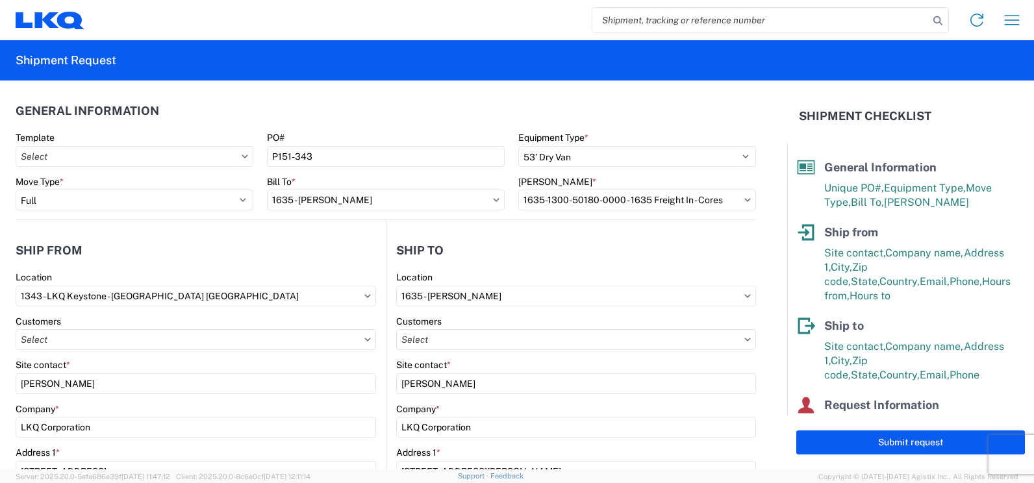
click at [242, 156] on icon at bounding box center [245, 156] width 6 height 3
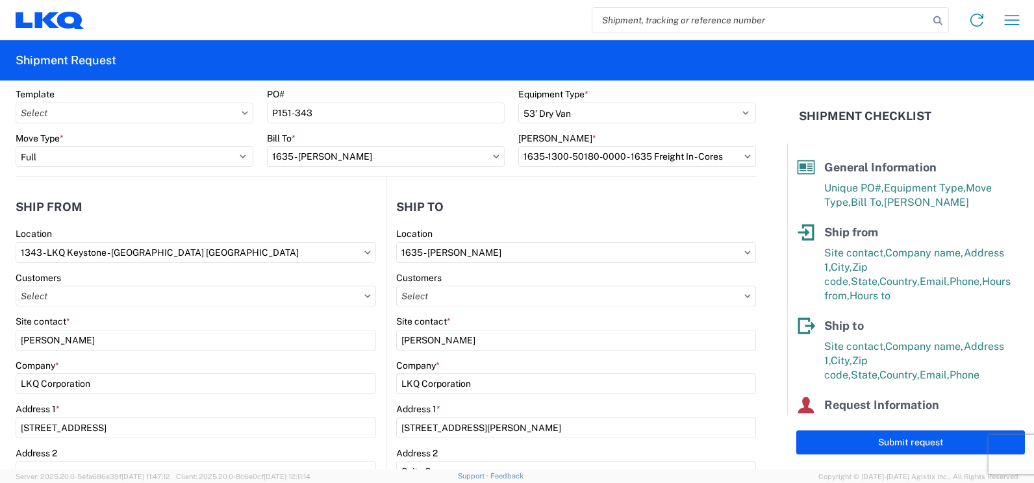
scroll to position [65, 0]
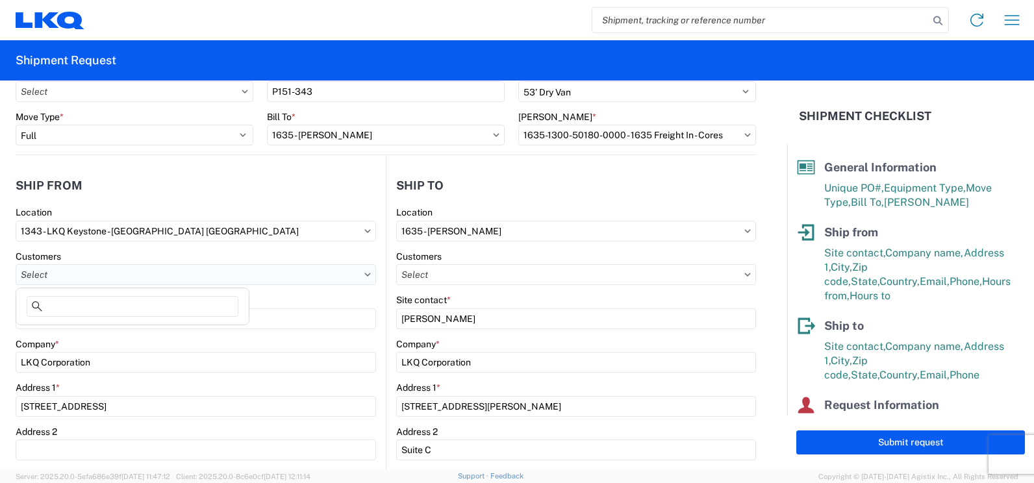
click at [360, 277] on input "text" at bounding box center [196, 274] width 360 height 21
click at [293, 188] on header "Ship from" at bounding box center [201, 185] width 370 height 29
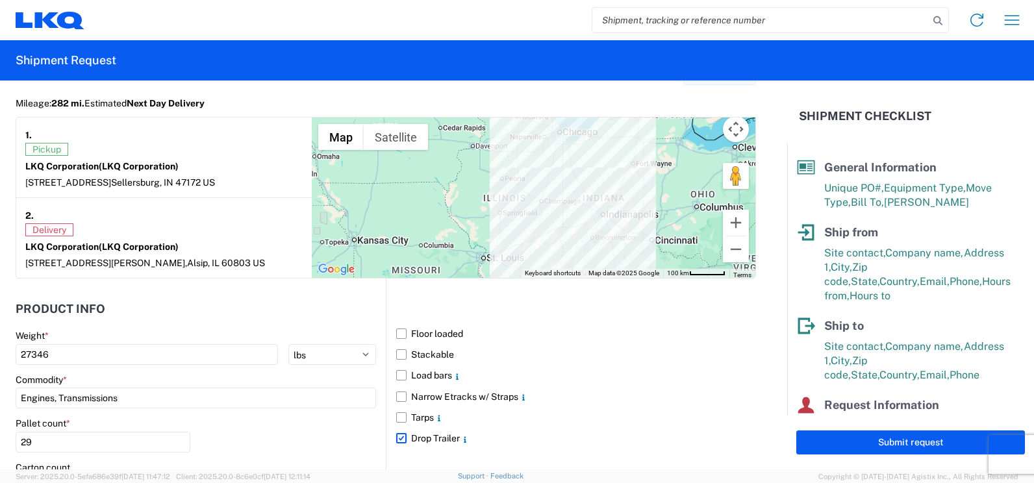
scroll to position [1263, 0]
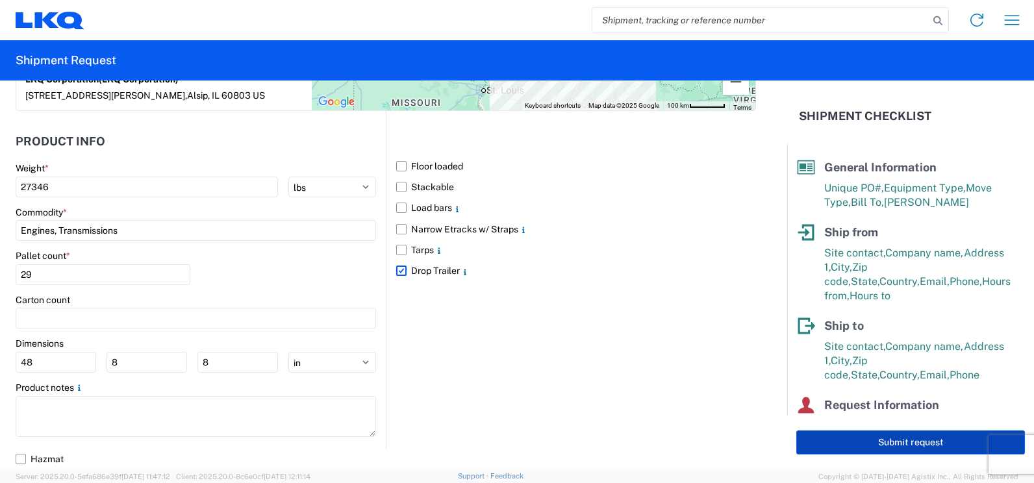
click at [901, 447] on button "Submit request" at bounding box center [910, 443] width 229 height 24
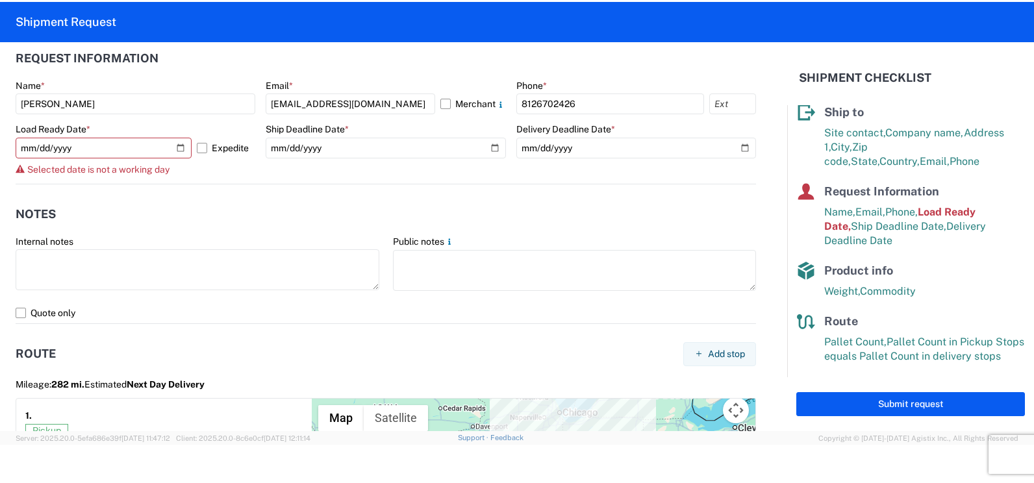
scroll to position [779, 0]
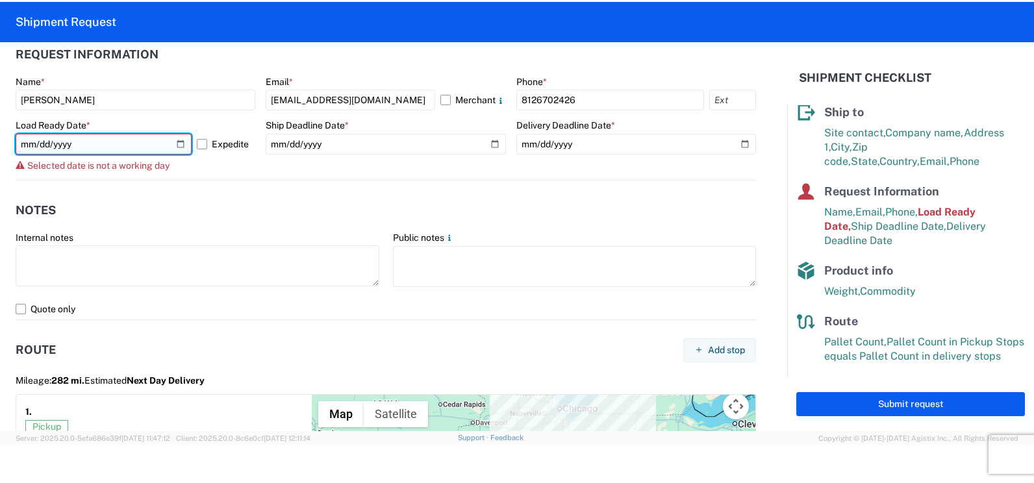
click at [174, 143] on input "[DATE]" at bounding box center [104, 144] width 176 height 21
type input "[DATE]"
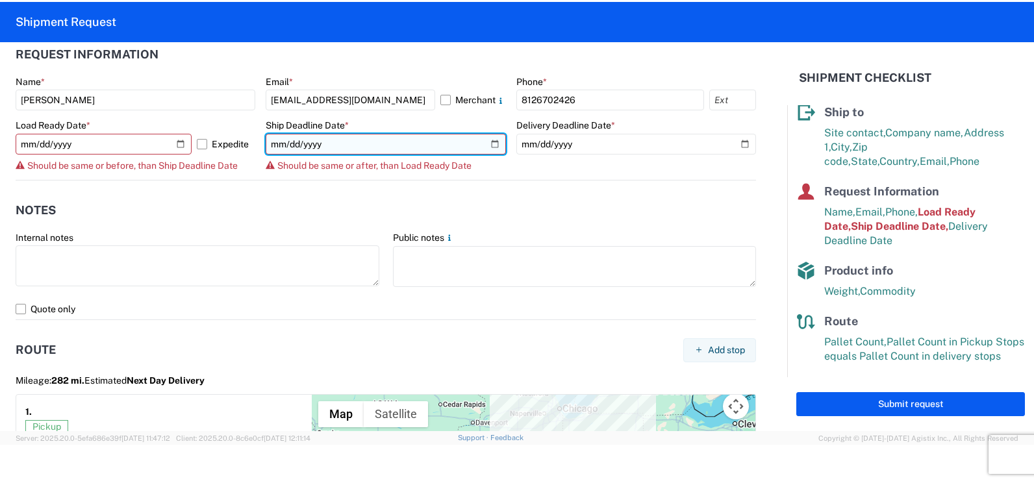
click at [489, 143] on input "[DATE]" at bounding box center [386, 144] width 240 height 21
type input "[DATE]"
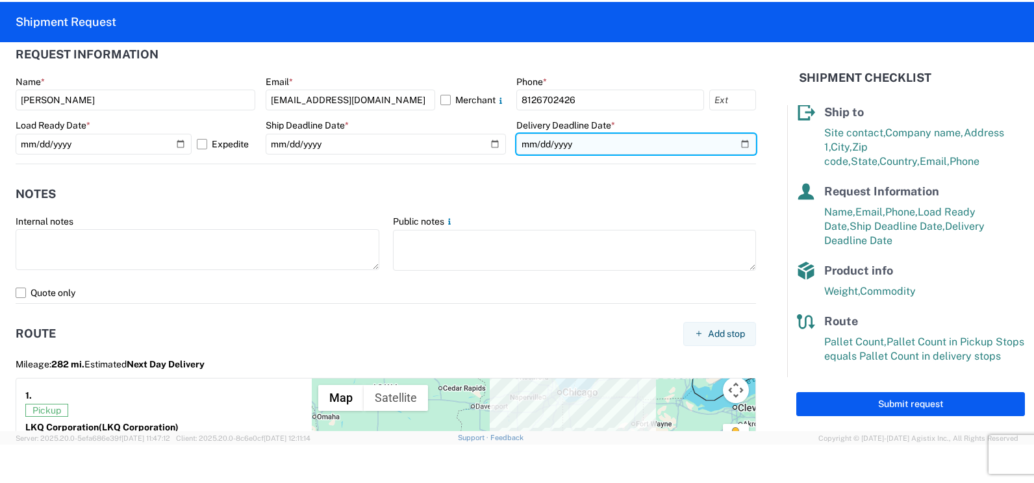
click at [738, 140] on input "[DATE]" at bounding box center [636, 144] width 240 height 21
type input "[DATE]"
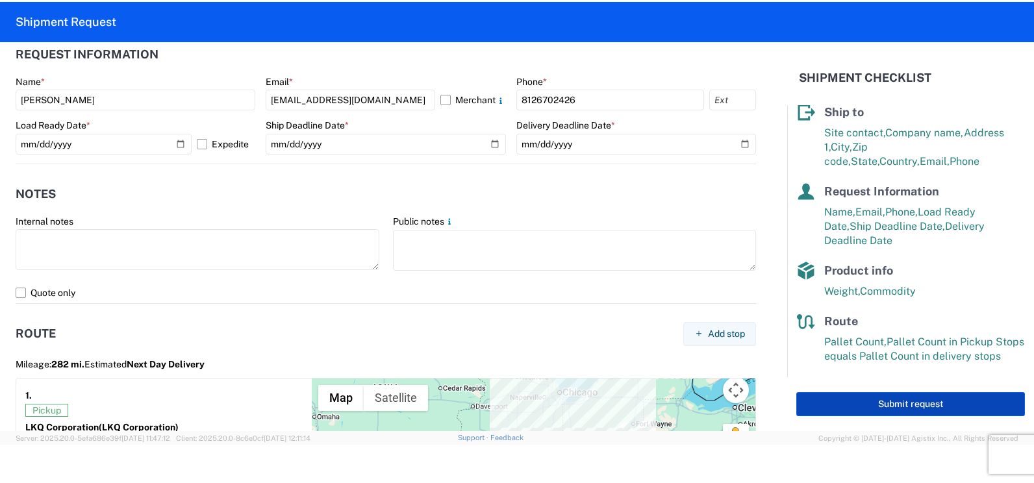
click at [905, 407] on button "Submit request" at bounding box center [910, 404] width 229 height 24
